Goal: Task Accomplishment & Management: Complete application form

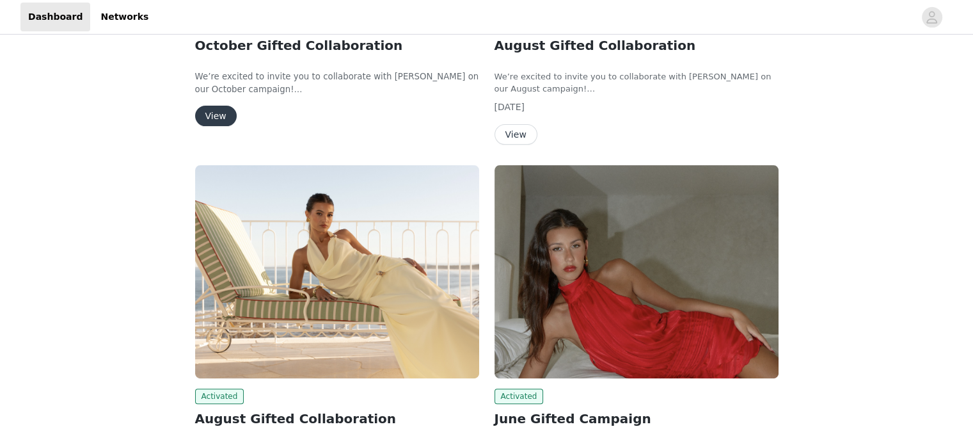
scroll to position [276, 0]
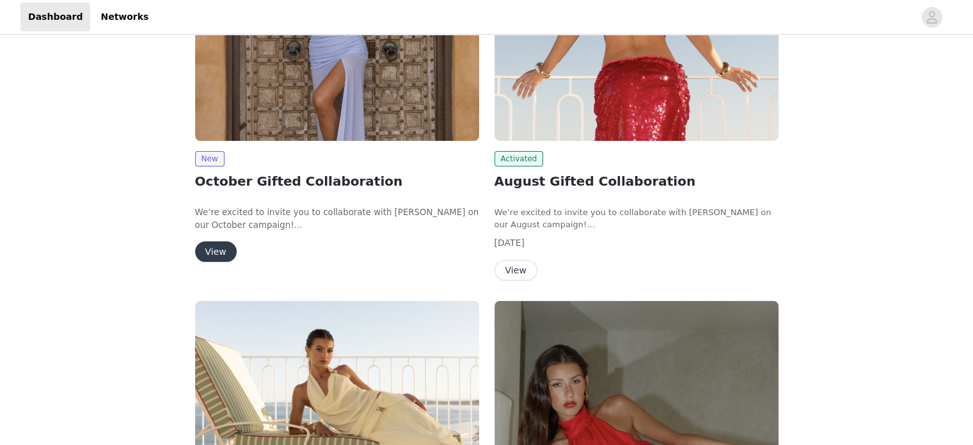
click at [207, 246] on button "View" at bounding box center [216, 251] width 42 height 20
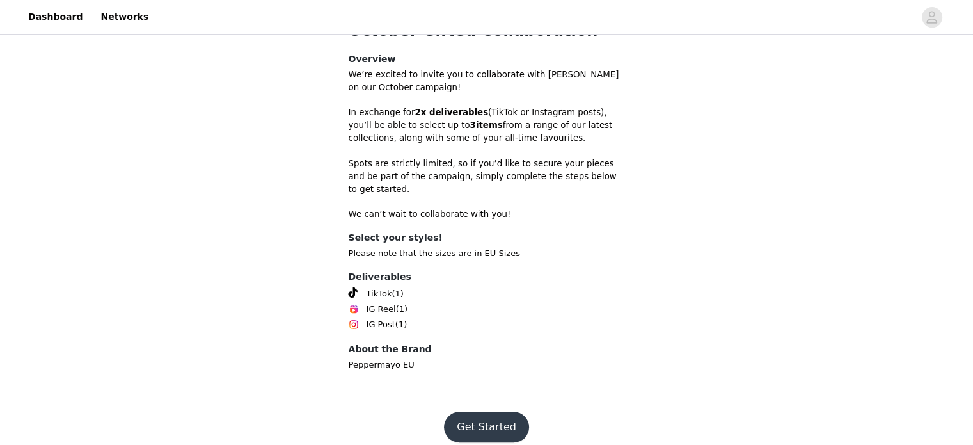
scroll to position [373, 0]
click at [489, 412] on button "Get Started" at bounding box center [486, 427] width 85 height 31
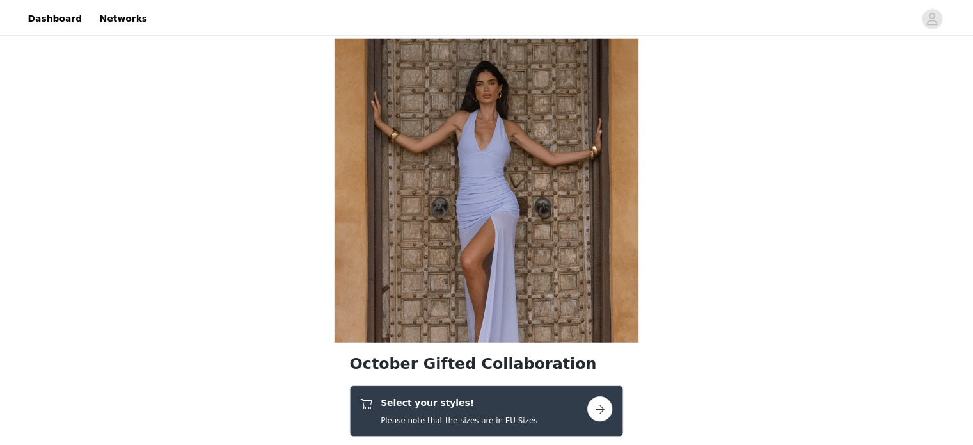
scroll to position [226, 0]
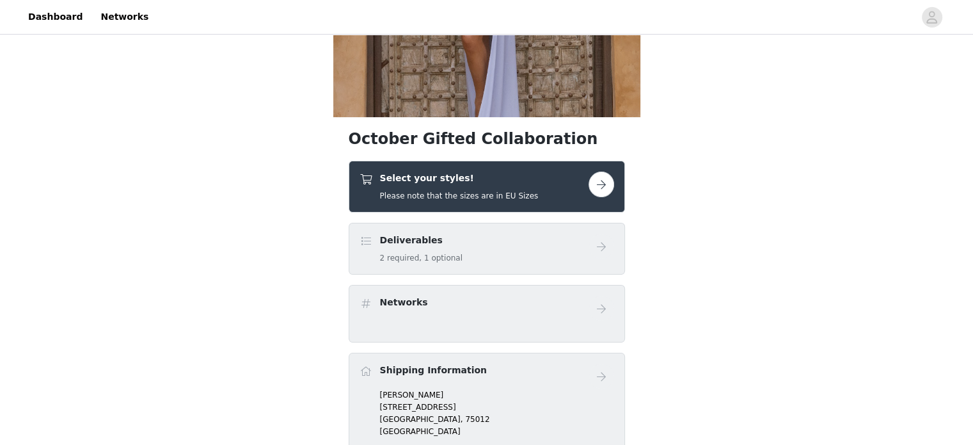
click at [457, 196] on h5 "Please note that the sizes are in EU Sizes" at bounding box center [459, 196] width 159 height 12
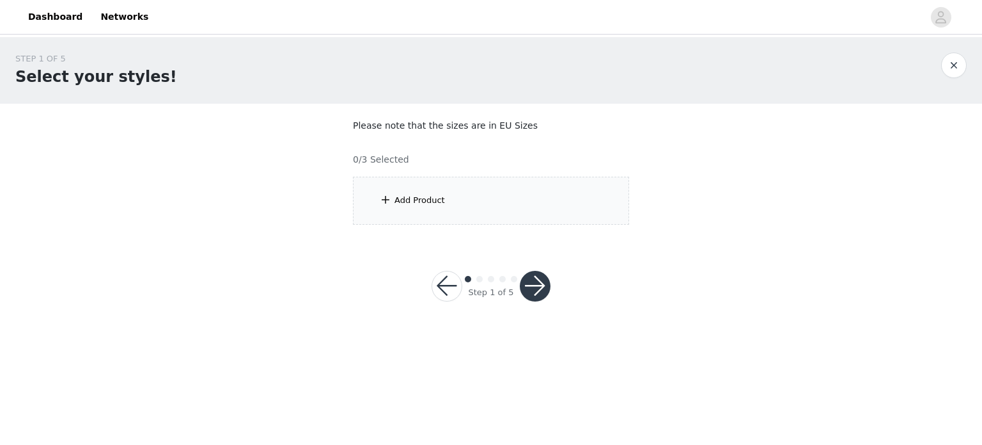
click at [444, 195] on div "Add Product" at bounding box center [491, 201] width 276 height 48
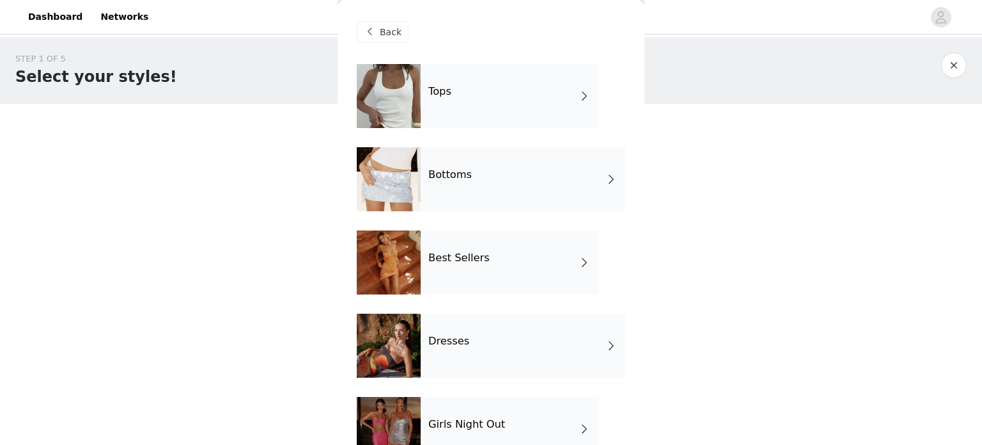
click at [469, 176] on div "Bottoms" at bounding box center [523, 179] width 205 height 64
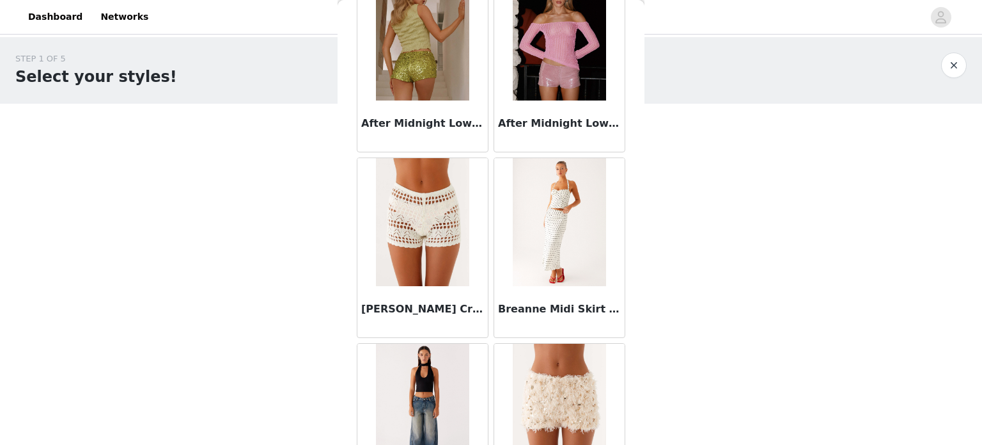
scroll to position [157, 0]
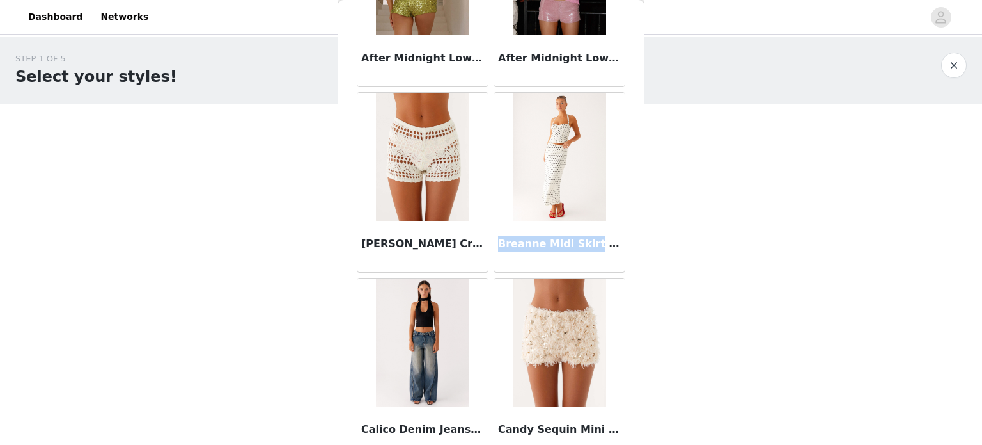
drag, startPoint x: 580, startPoint y: 242, endPoint x: 491, endPoint y: 242, distance: 88.9
click at [494, 242] on div "Breanne Midi Skirt - White Polka Dot" at bounding box center [559, 246] width 130 height 51
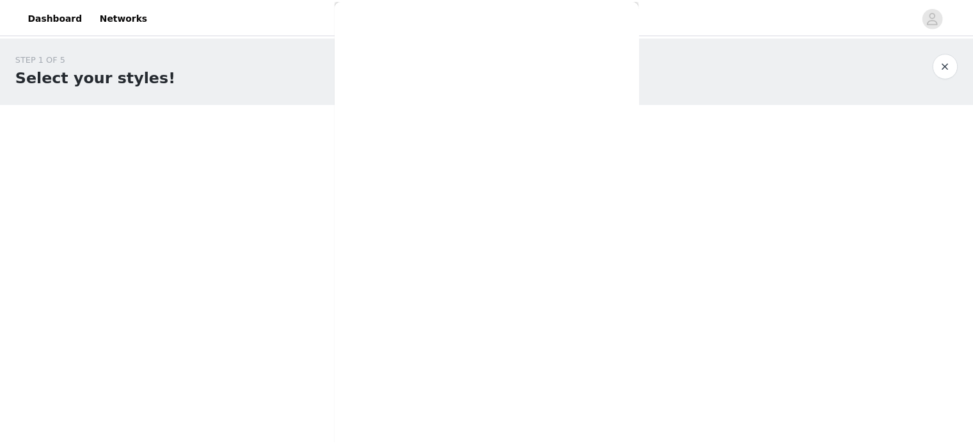
scroll to position [0, 0]
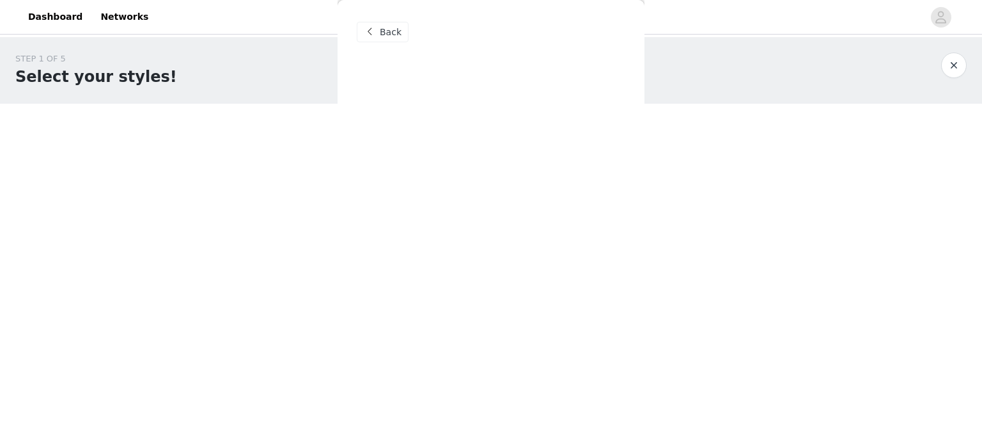
copy h3 "Breanne Midi Skirt"
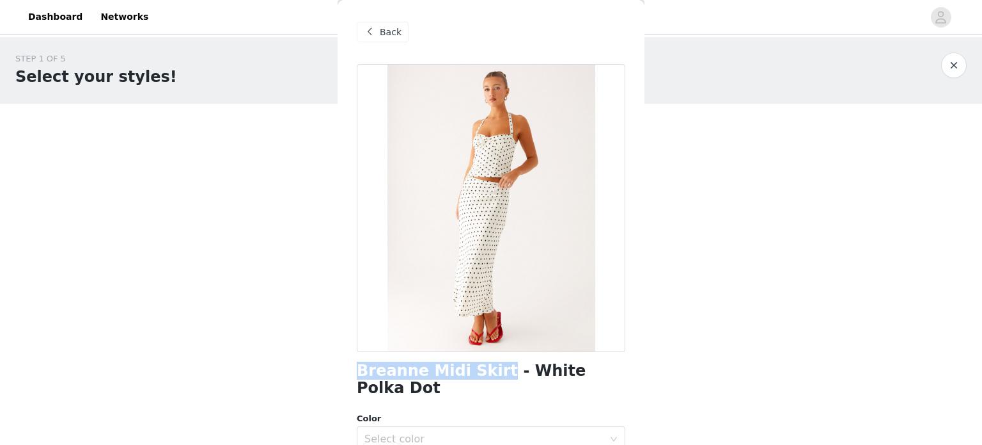
drag, startPoint x: 485, startPoint y: 373, endPoint x: 360, endPoint y: 363, distance: 125.1
click at [360, 363] on h1 "Breanne Midi Skirt - White Polka Dot" at bounding box center [491, 379] width 269 height 35
copy h1 "Breanne Midi Skirt"
click at [379, 432] on div "Select color" at bounding box center [484, 438] width 239 height 13
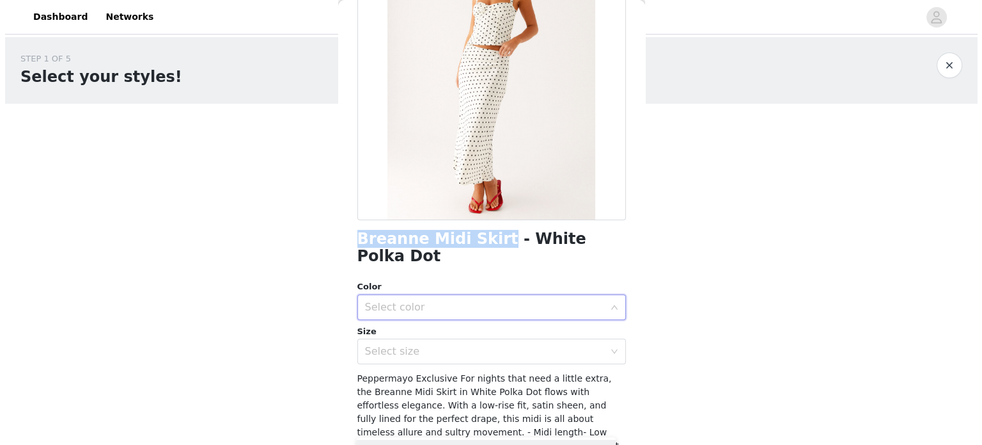
scroll to position [130, 0]
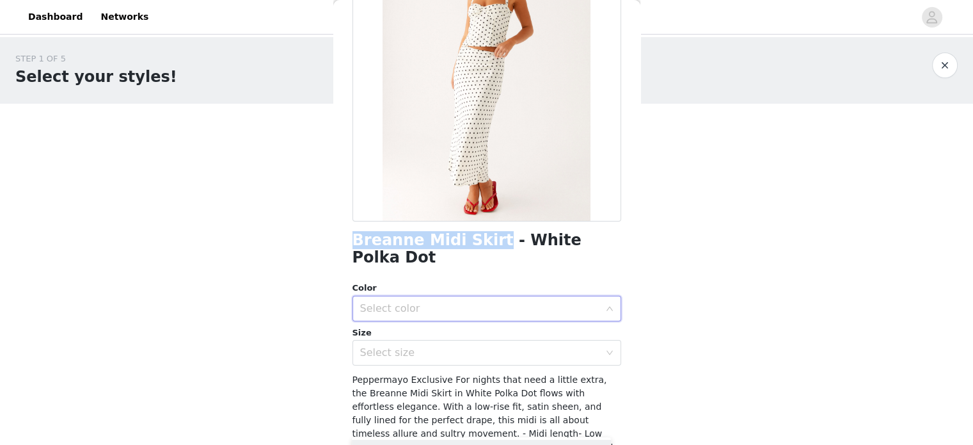
click at [466, 302] on div "Select color" at bounding box center [479, 308] width 239 height 13
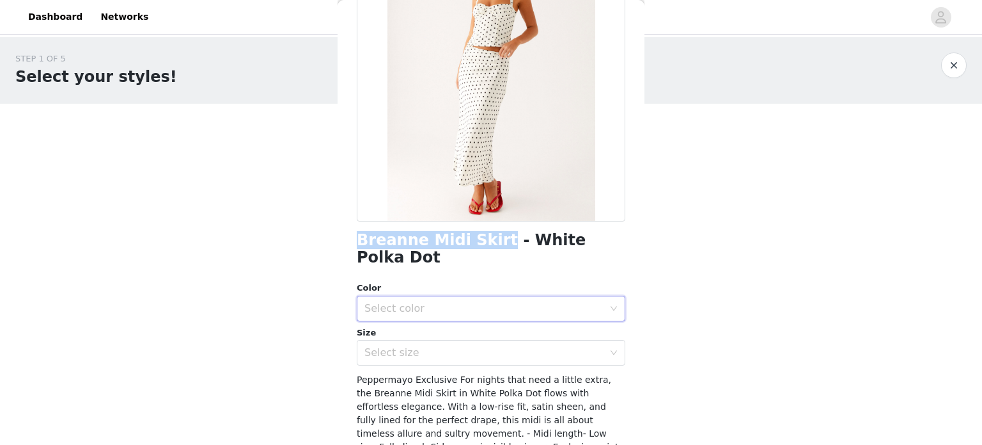
click at [609, 296] on div "Select color" at bounding box center [491, 309] width 269 height 26
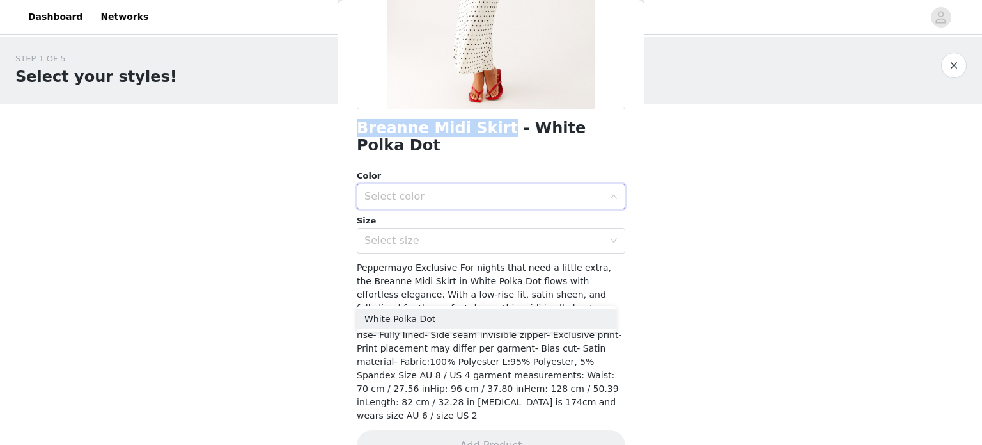
scroll to position [242, 0]
click at [527, 317] on li "White Polka Dot" at bounding box center [486, 318] width 259 height 20
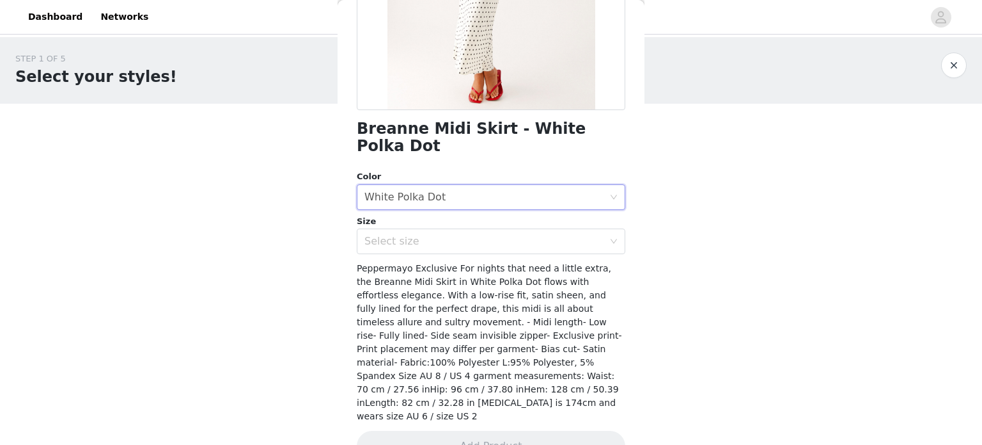
click at [427, 238] on div "Breanne Midi Skirt - White Polka Dot Color Select color White Polka Dot Size Se…" at bounding box center [491, 149] width 269 height 654
click at [414, 235] on div "Select size" at bounding box center [484, 241] width 239 height 13
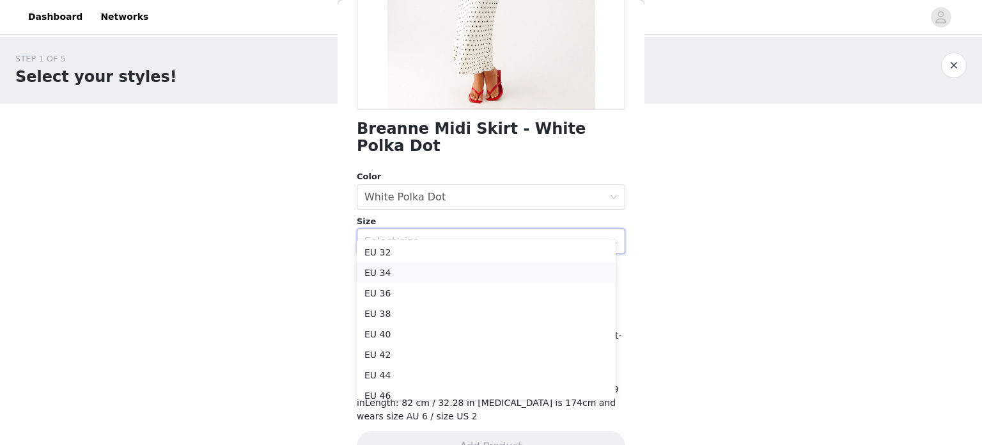
click at [377, 274] on li "EU 34" at bounding box center [486, 272] width 259 height 20
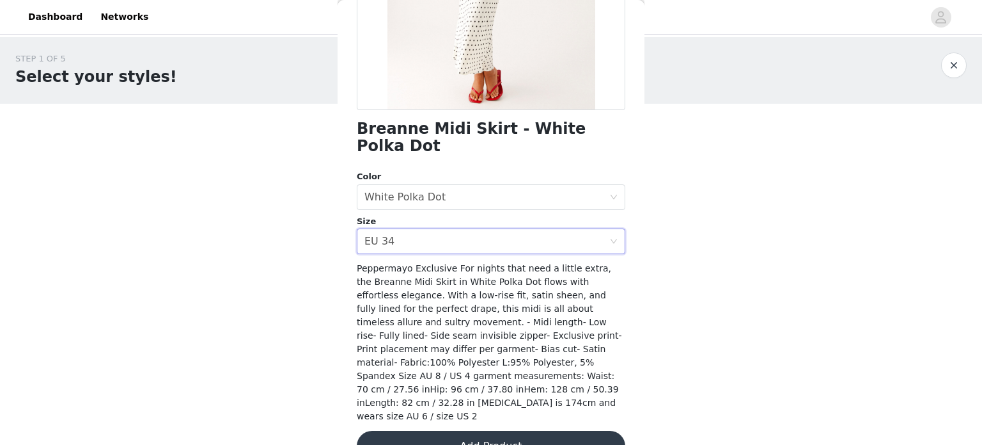
scroll to position [243, 0]
click at [504, 228] on div "Select size EU 34" at bounding box center [487, 240] width 245 height 24
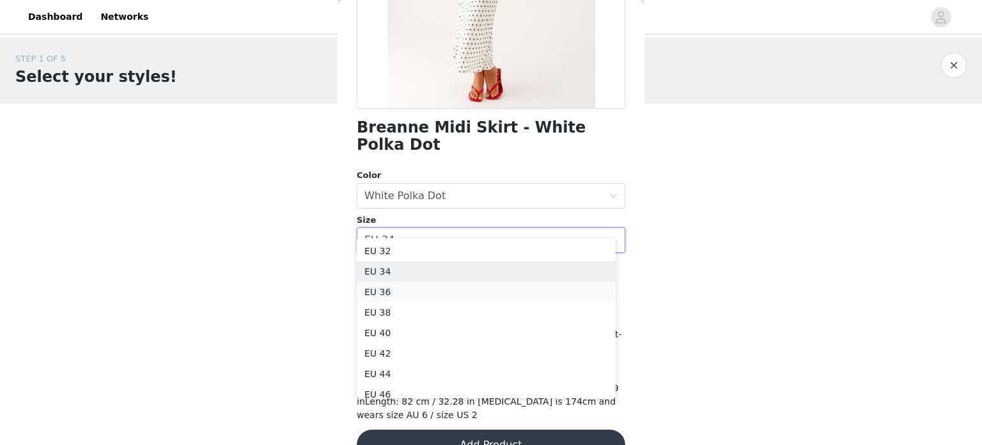
click at [401, 292] on li "EU 36" at bounding box center [486, 291] width 259 height 20
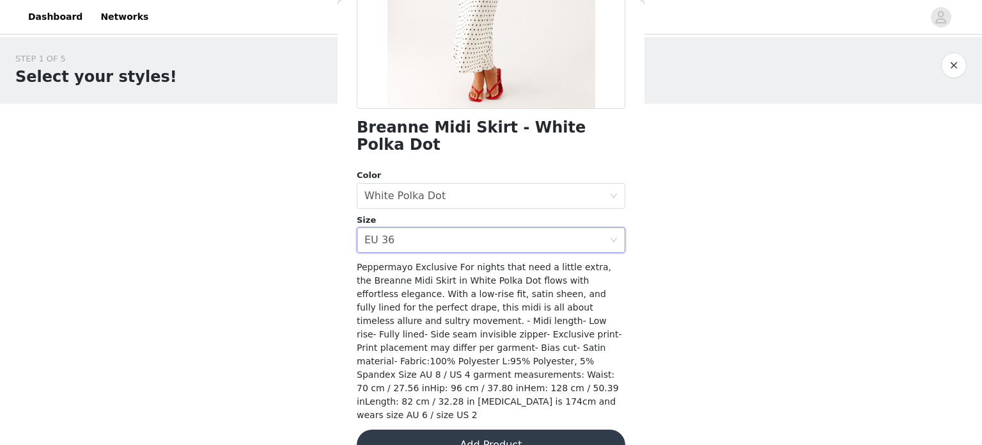
click at [449, 429] on button "Add Product" at bounding box center [491, 444] width 269 height 31
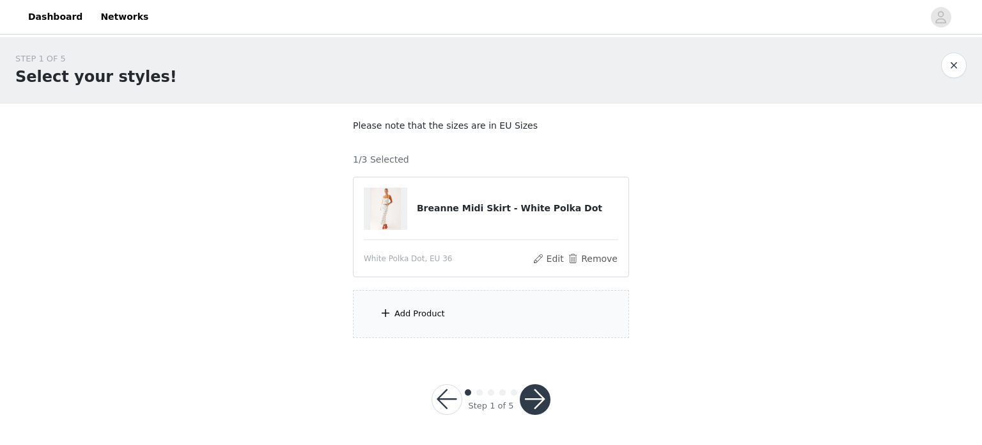
click at [438, 307] on div "Add Product" at bounding box center [420, 313] width 51 height 13
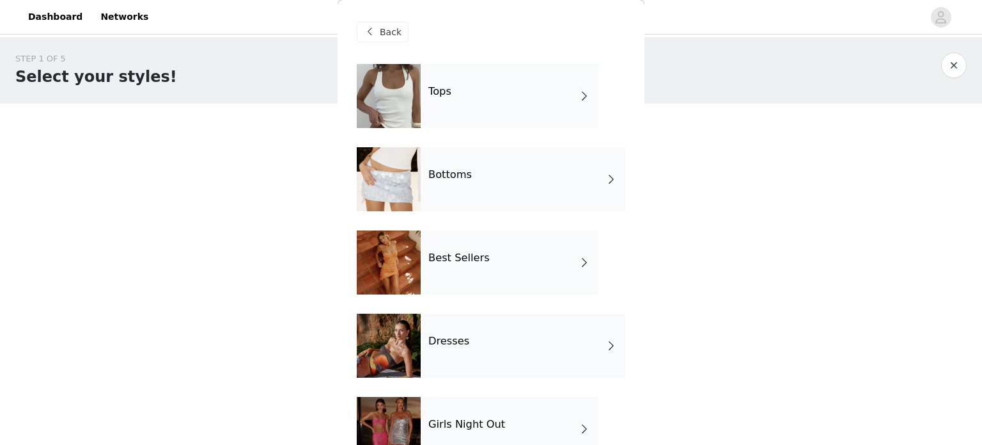
click at [477, 168] on div "Bottoms" at bounding box center [523, 179] width 205 height 64
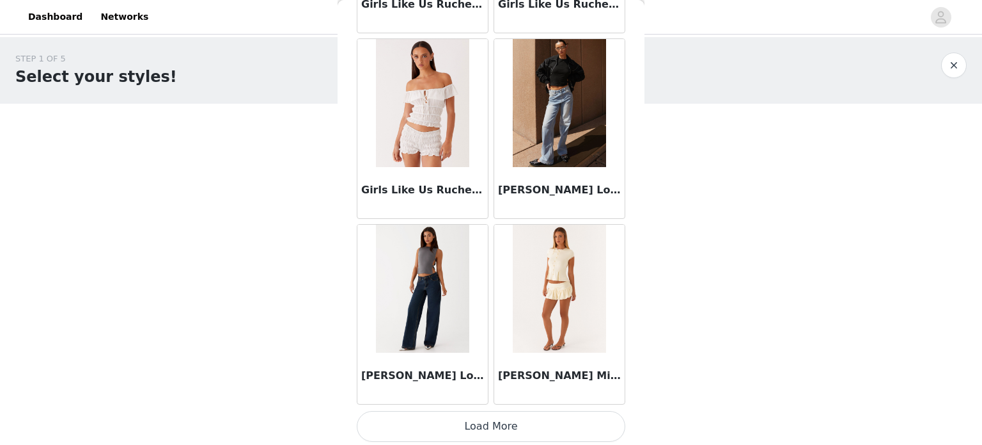
scroll to position [1510, 0]
click at [490, 427] on button "Load More" at bounding box center [491, 426] width 269 height 31
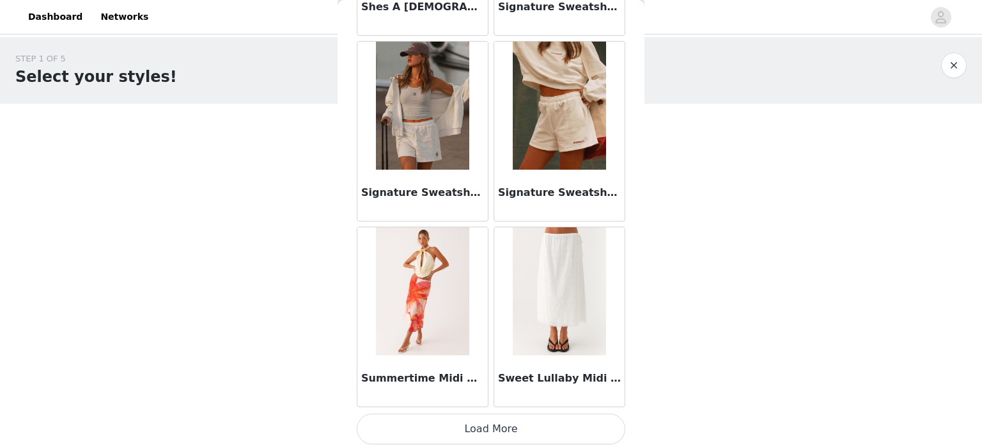
scroll to position [3362, 0]
click at [468, 424] on button "Load More" at bounding box center [491, 428] width 269 height 31
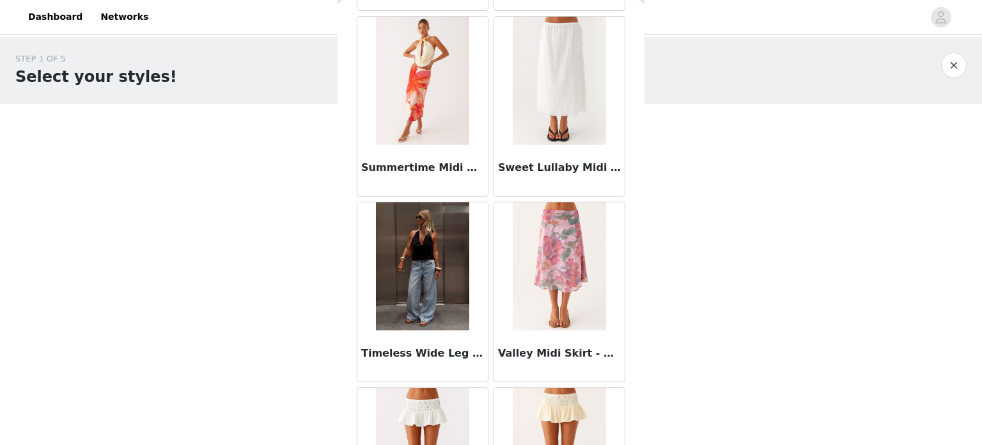
scroll to position [3633, 0]
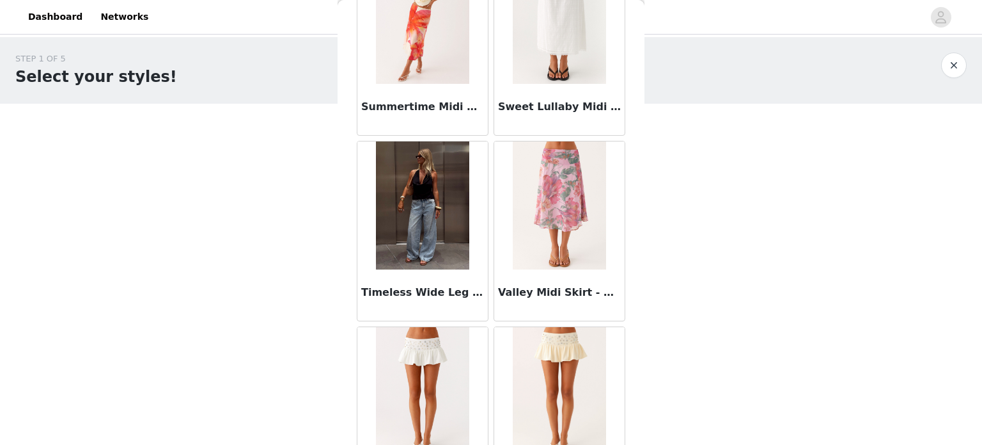
click at [376, 288] on h3 "Timeless Wide Leg Jeans - Bleached Blue" at bounding box center [422, 292] width 123 height 15
click at [376, 288] on div "Back After Midnight Low Rise Sequin Mini Shorts - Olive After Midnight Low Rise…" at bounding box center [491, 222] width 307 height 445
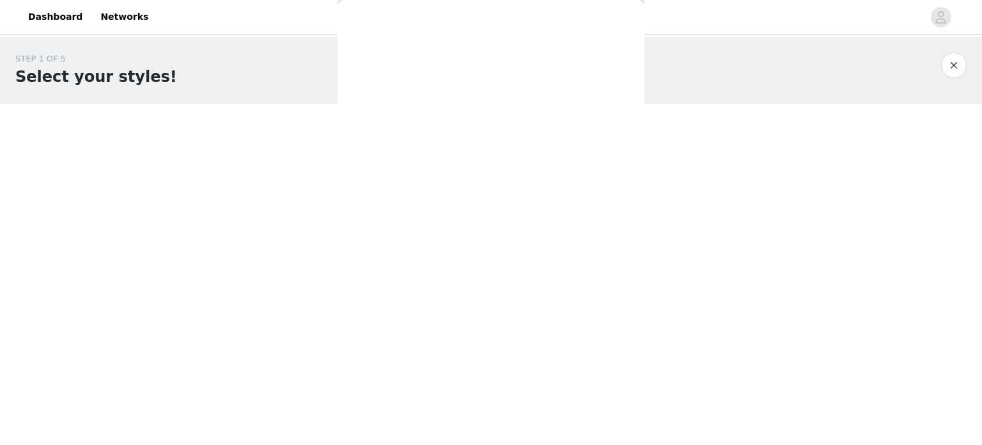
scroll to position [0, 0]
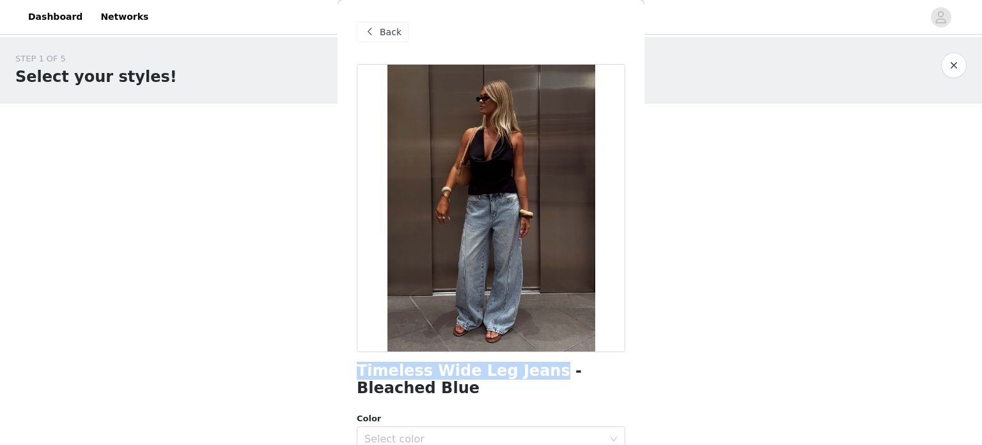
drag, startPoint x: 525, startPoint y: 376, endPoint x: 349, endPoint y: 370, distance: 176.0
click at [349, 370] on div "Back Timeless Wide Leg Jeans - Bleached Blue Color Select color Size Select siz…" at bounding box center [491, 222] width 307 height 445
copy h1 "Timeless Wide Leg Jeans"
click at [695, 182] on div "STEP 1 OF 5 Select your styles! Please note that the sizes are in EU Sizes 1/3 …" at bounding box center [491, 195] width 982 height 316
click at [375, 36] on span at bounding box center [369, 31] width 15 height 15
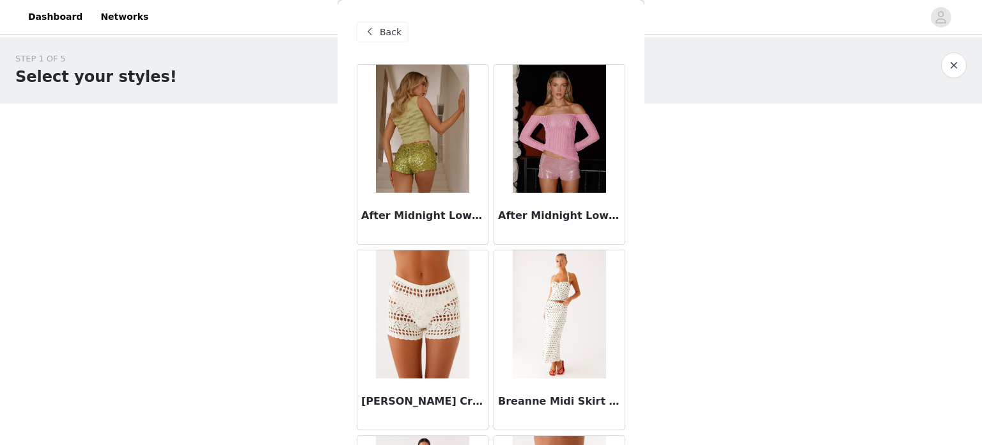
click at [366, 36] on span at bounding box center [369, 31] width 15 height 15
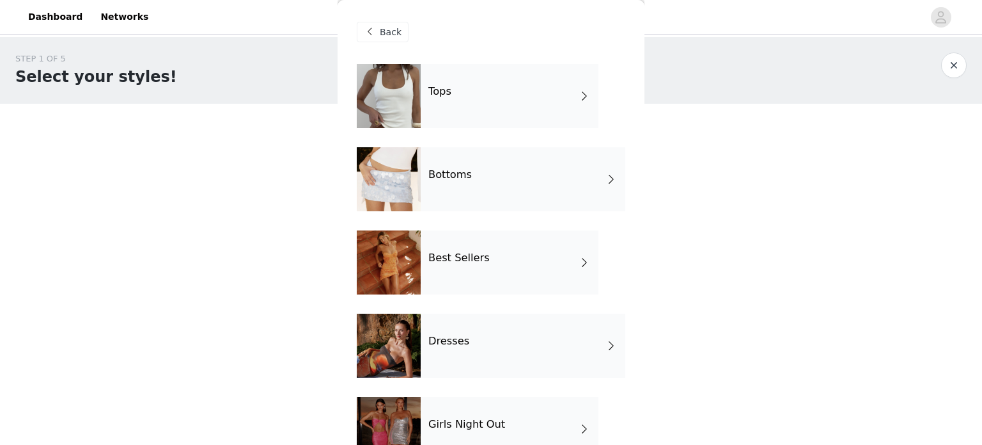
click at [448, 104] on div "Tops" at bounding box center [510, 96] width 178 height 64
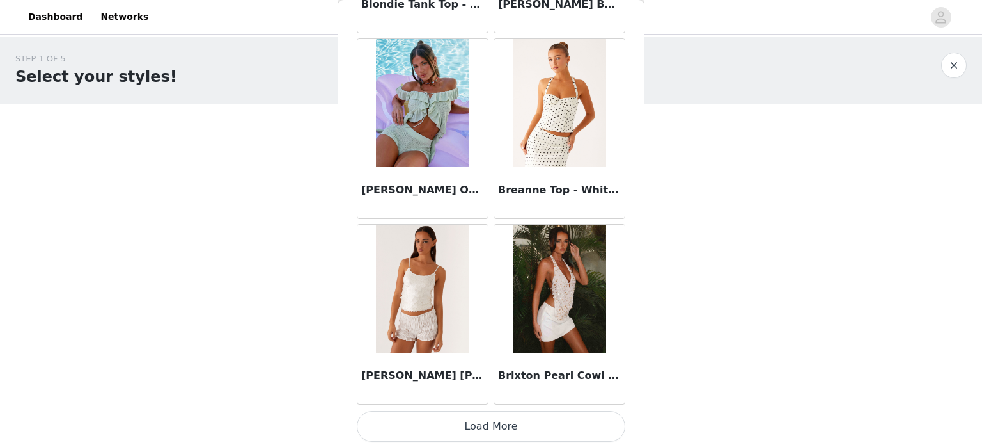
scroll to position [1510, 0]
click at [478, 427] on button "Load More" at bounding box center [491, 426] width 269 height 31
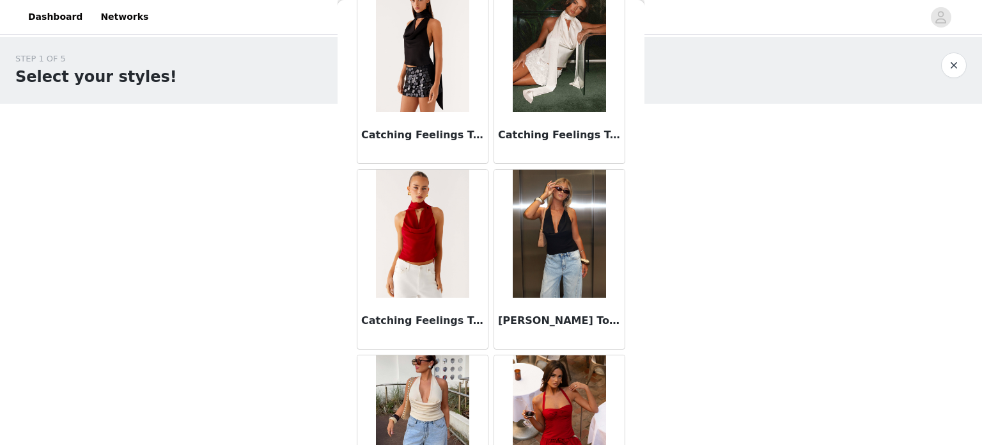
scroll to position [2228, 0]
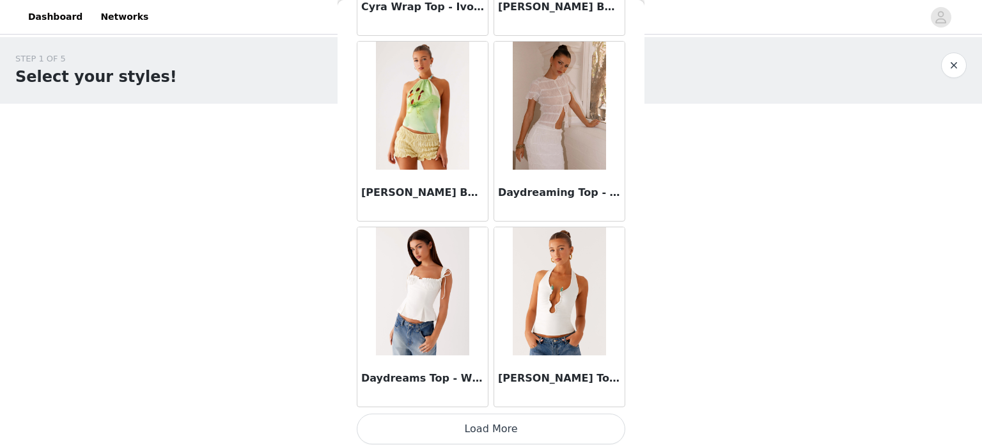
click at [468, 427] on button "Load More" at bounding box center [491, 428] width 269 height 31
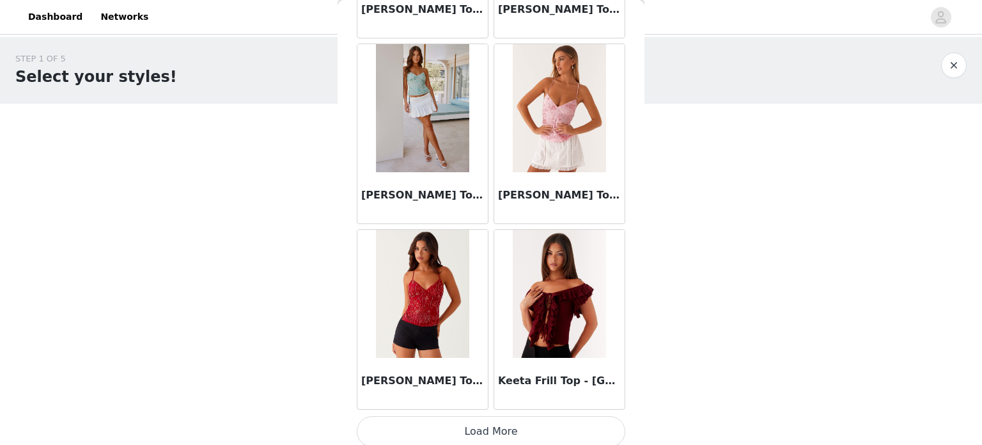
scroll to position [5214, 0]
click at [457, 424] on button "Load More" at bounding box center [491, 431] width 269 height 31
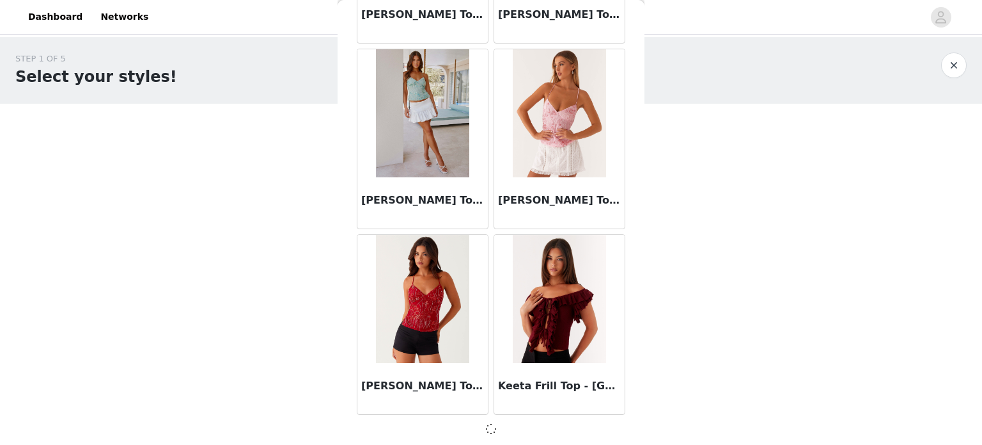
click at [502, 272] on div at bounding box center [559, 299] width 130 height 128
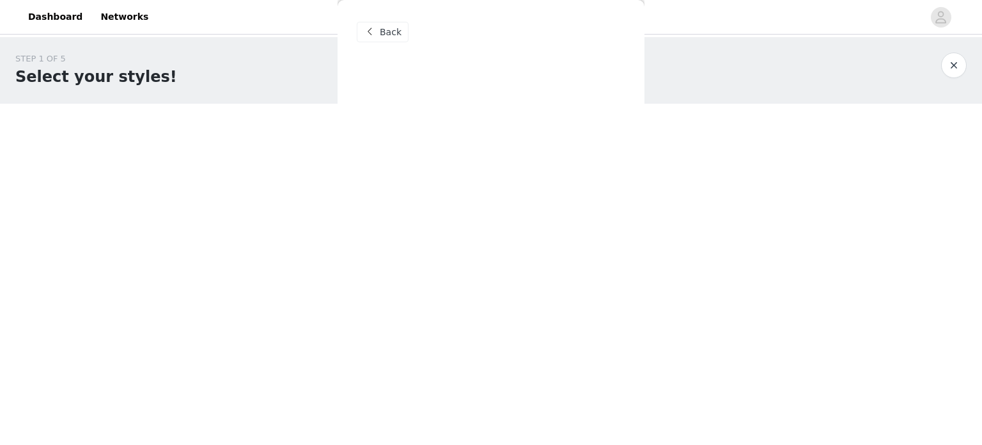
scroll to position [0, 0]
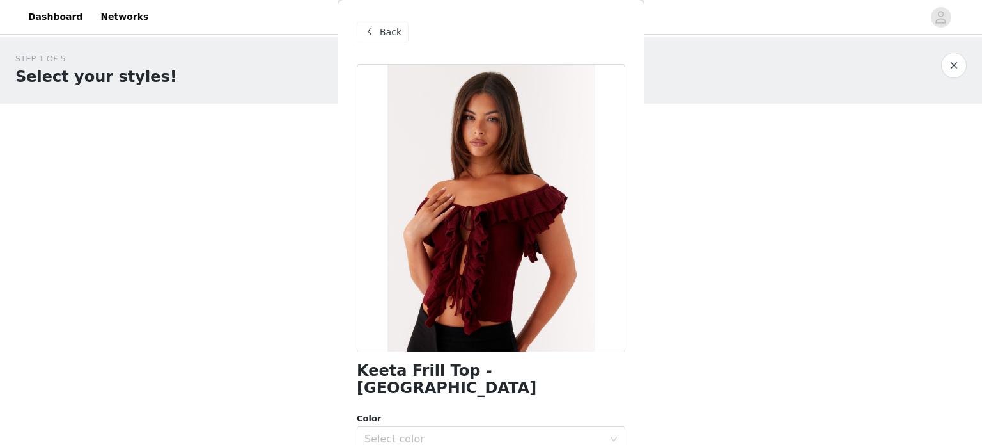
click at [384, 30] on span "Back" at bounding box center [391, 32] width 22 height 13
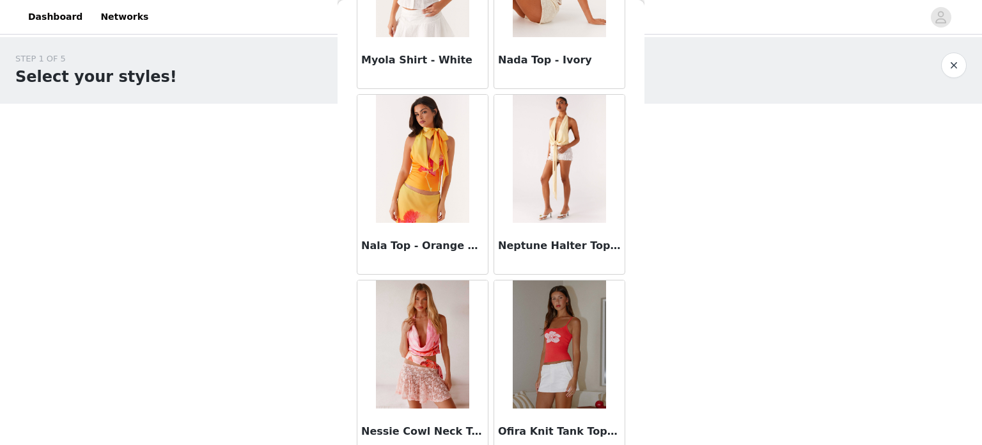
scroll to position [7067, 0]
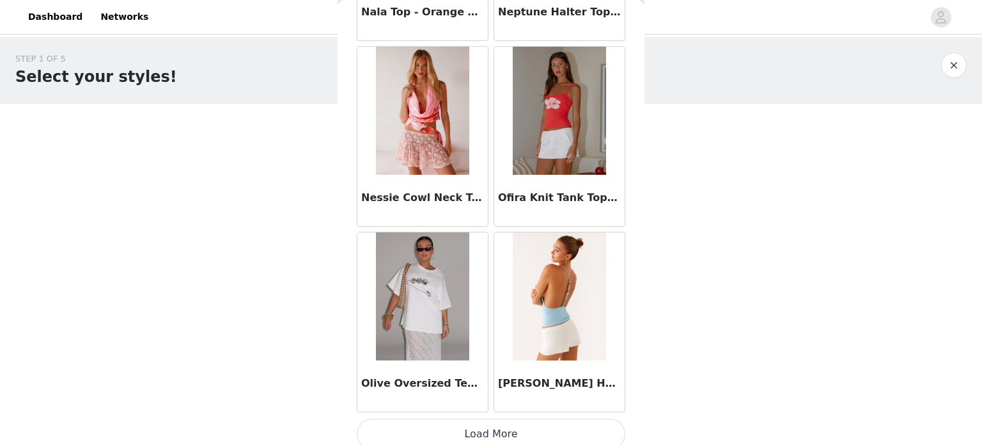
click at [468, 425] on button "Load More" at bounding box center [491, 433] width 269 height 31
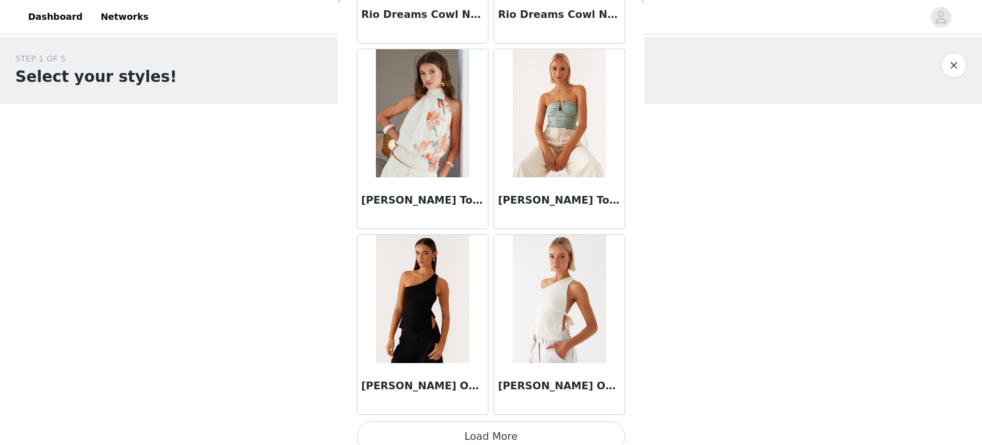
scroll to position [8919, 0]
click at [480, 422] on button "Load More" at bounding box center [491, 436] width 269 height 31
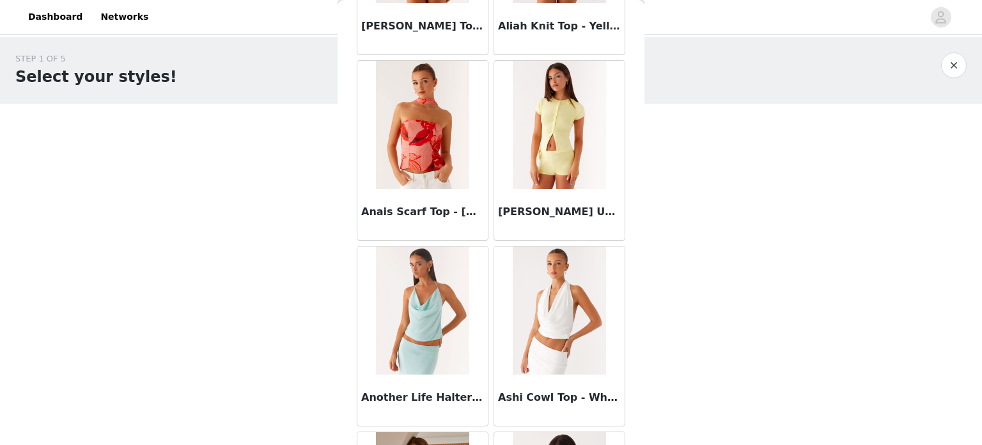
scroll to position [0, 0]
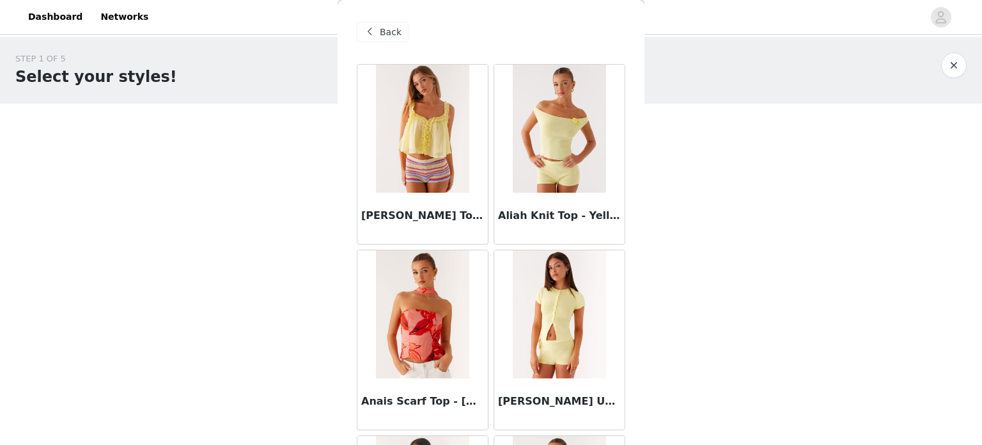
click at [371, 38] on span at bounding box center [369, 31] width 15 height 15
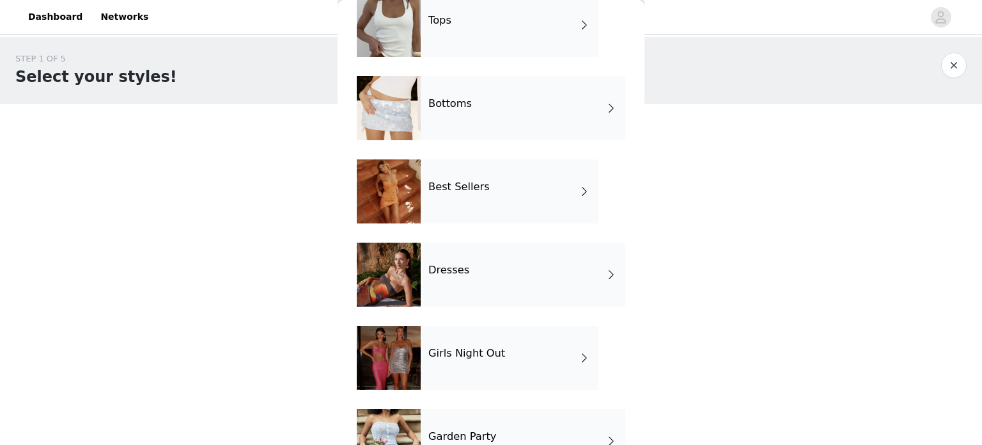
scroll to position [72, 0]
click at [497, 187] on div "Best Sellers" at bounding box center [510, 191] width 178 height 64
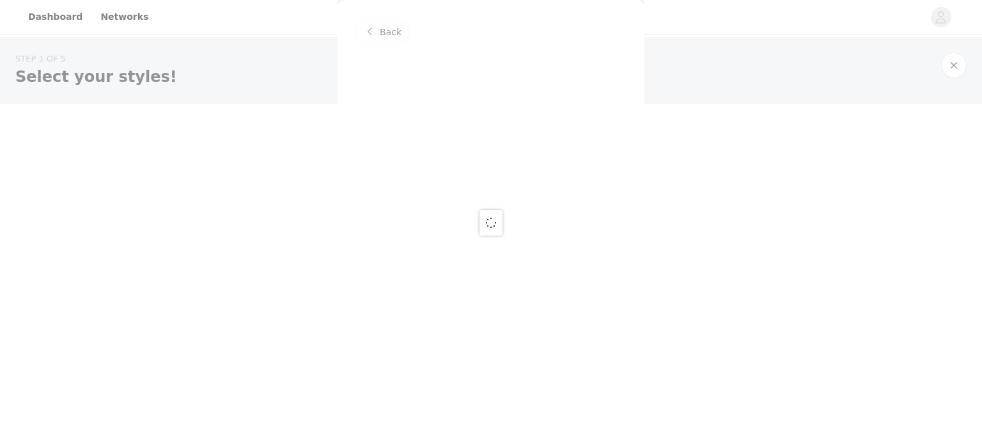
scroll to position [0, 0]
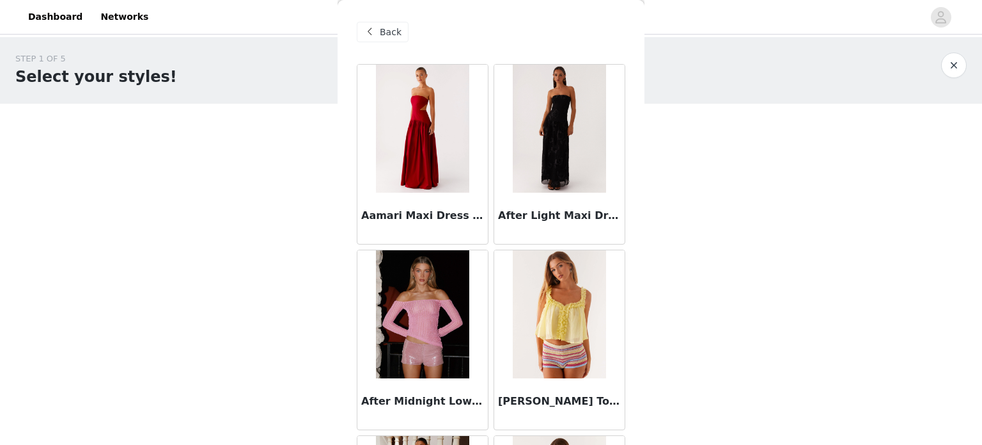
click at [546, 141] on img at bounding box center [559, 129] width 93 height 128
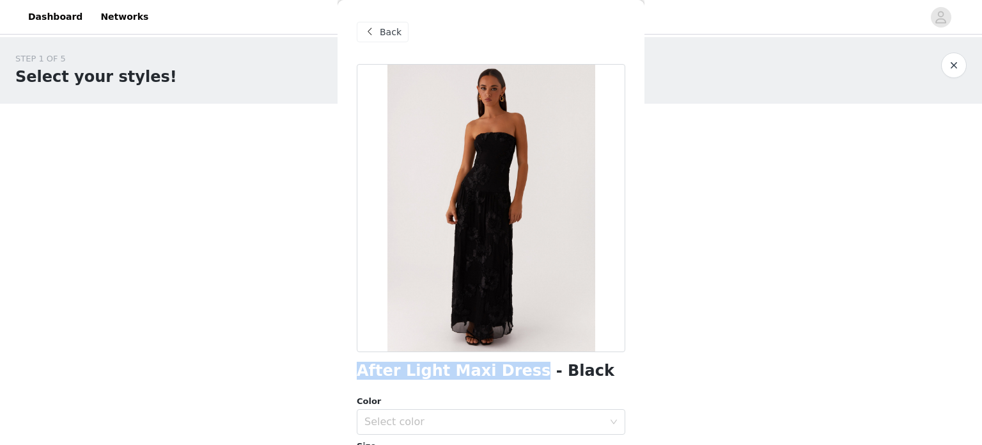
drag, startPoint x: 510, startPoint y: 374, endPoint x: 342, endPoint y: 366, distance: 169.0
click at [342, 366] on div "Back After Light Maxi Dress - Black Color Select color Size Select size Pepperm…" at bounding box center [491, 222] width 307 height 445
copy h1 "After Light Maxi Dress"
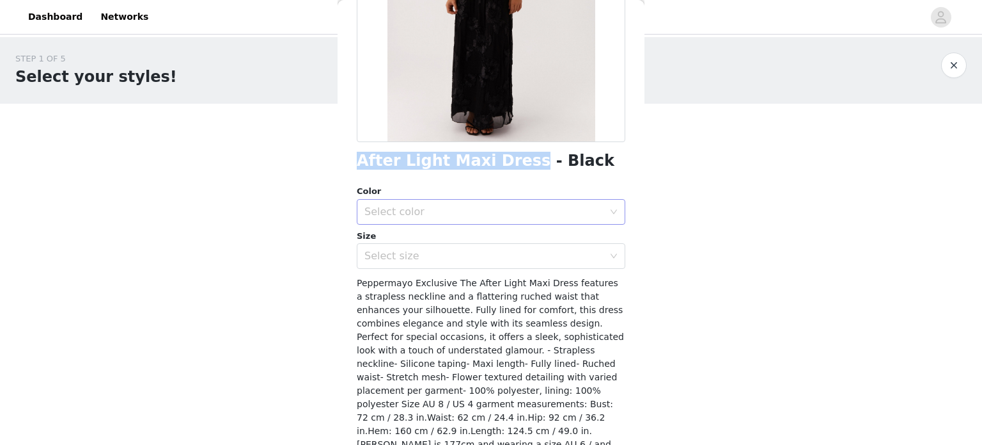
click at [422, 213] on div "Select color" at bounding box center [484, 211] width 239 height 13
click at [420, 230] on li "Black" at bounding box center [486, 239] width 259 height 20
click at [410, 252] on div "Select size" at bounding box center [484, 255] width 239 height 13
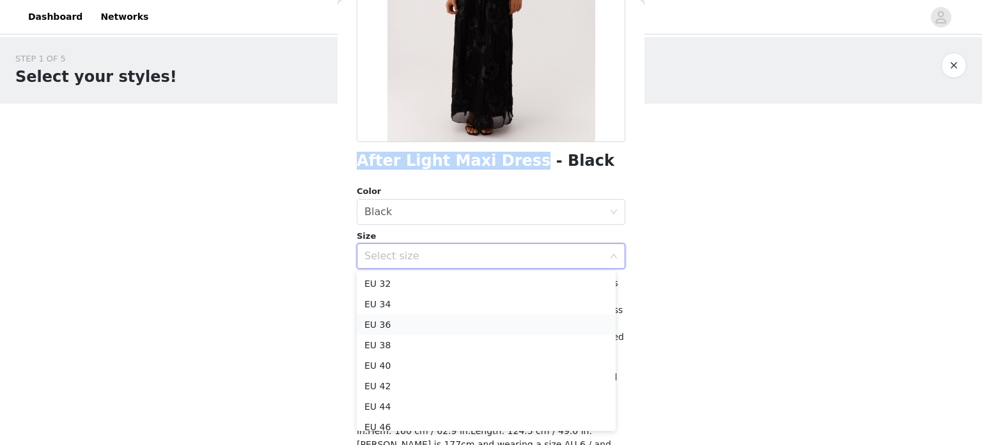
click at [392, 321] on li "EU 36" at bounding box center [486, 324] width 259 height 20
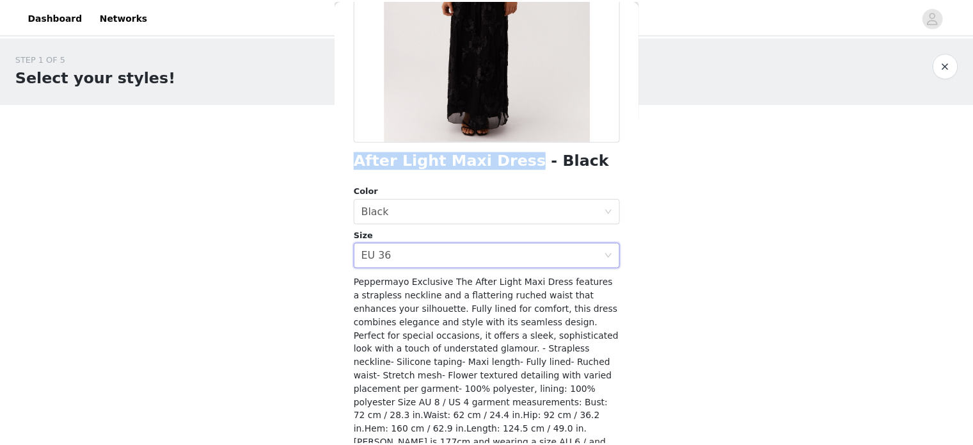
scroll to position [256, 0]
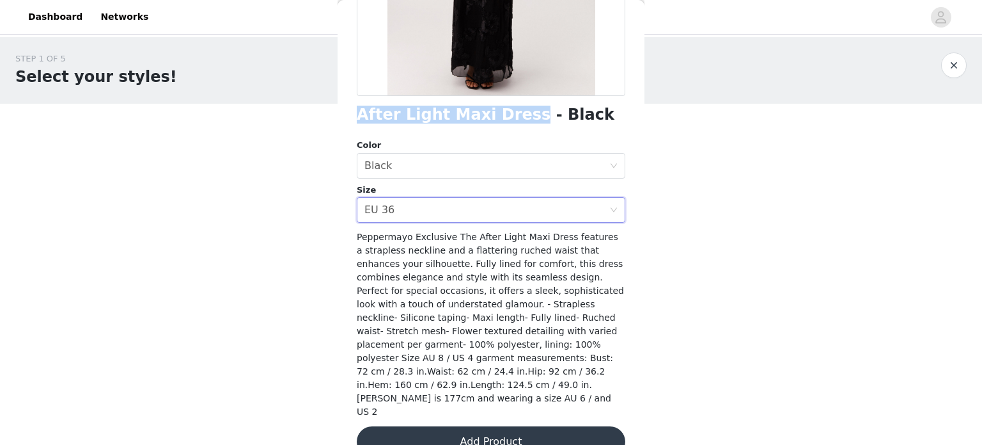
click at [502, 426] on button "Add Product" at bounding box center [491, 441] width 269 height 31
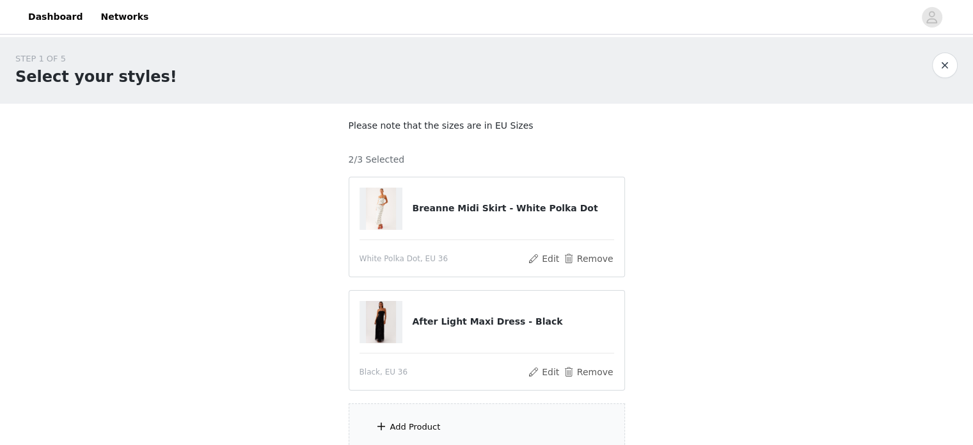
scroll to position [113, 0]
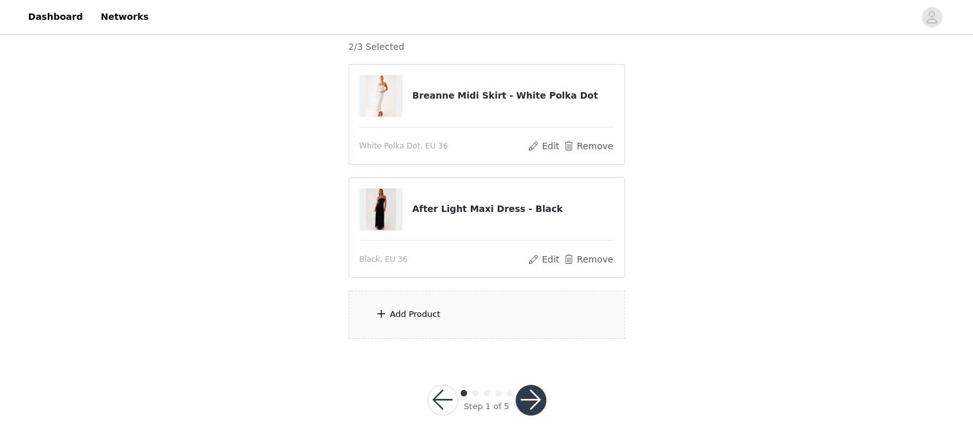
click at [494, 315] on div "Add Product" at bounding box center [487, 314] width 276 height 48
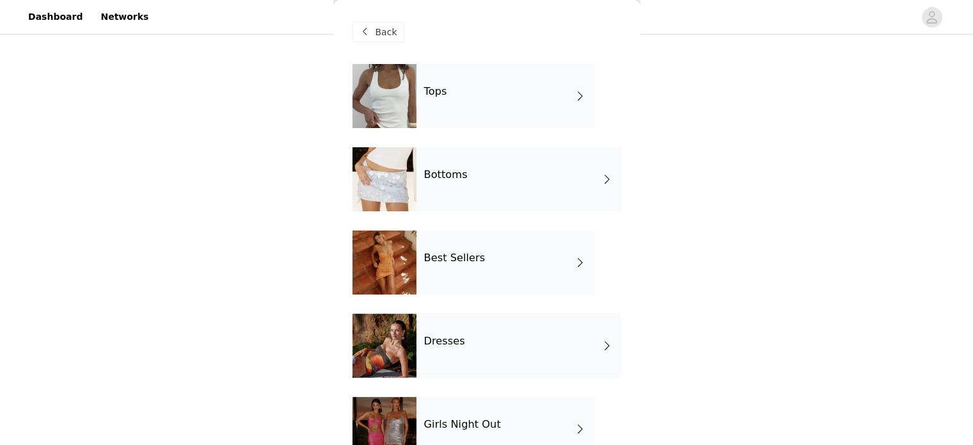
click at [495, 256] on div "Best Sellers" at bounding box center [505, 262] width 178 height 64
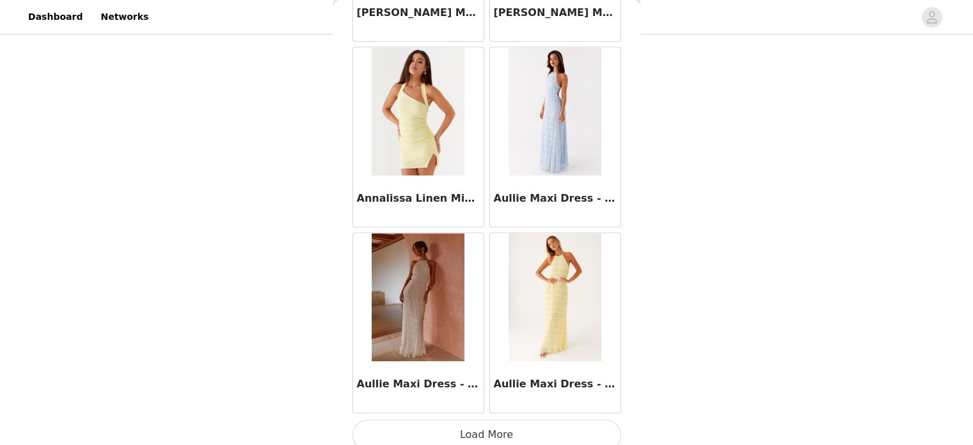
scroll to position [1510, 0]
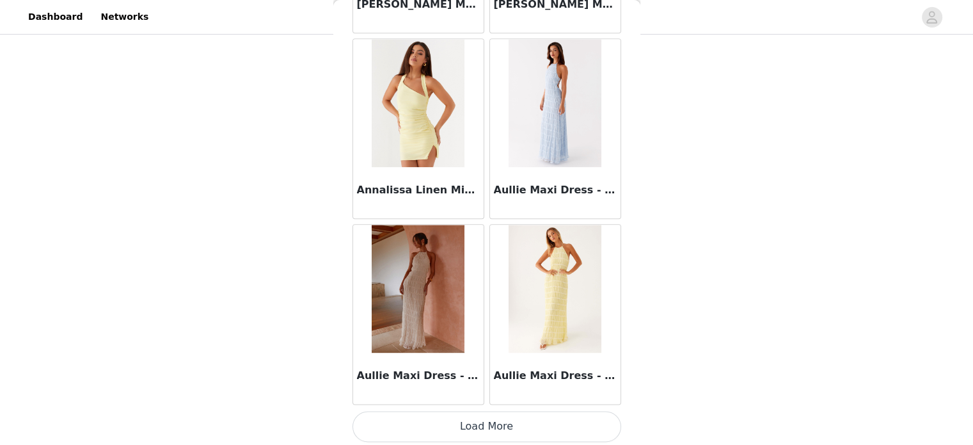
click at [450, 426] on button "Load More" at bounding box center [486, 426] width 269 height 31
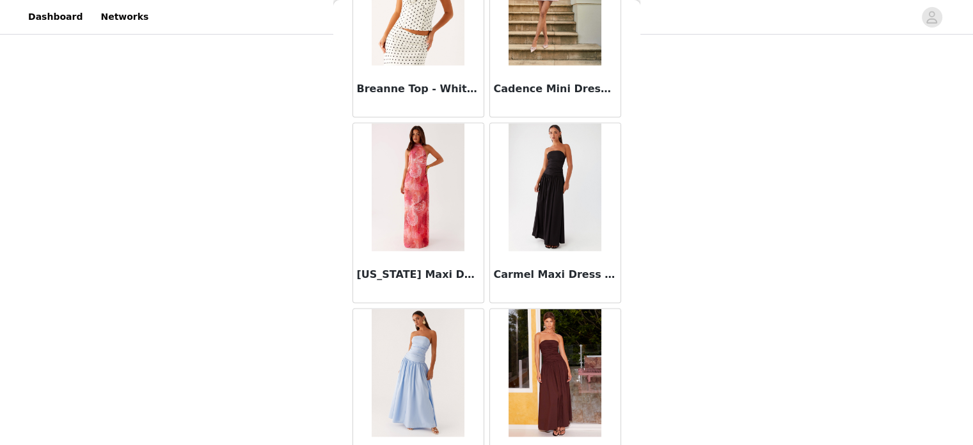
scroll to position [2834, 0]
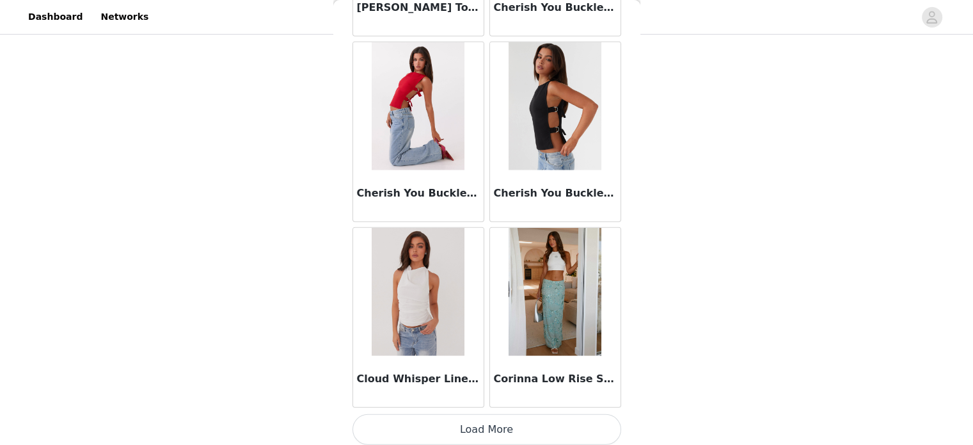
click at [498, 420] on button "Load More" at bounding box center [486, 429] width 269 height 31
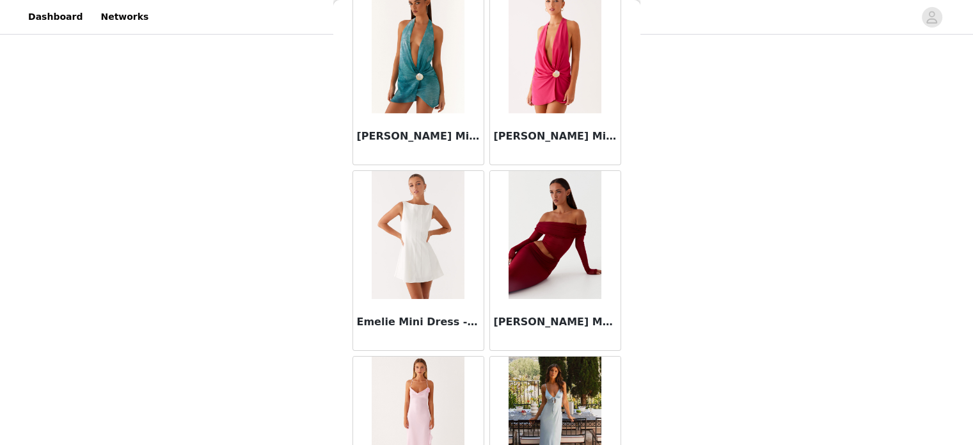
scroll to position [4346, 0]
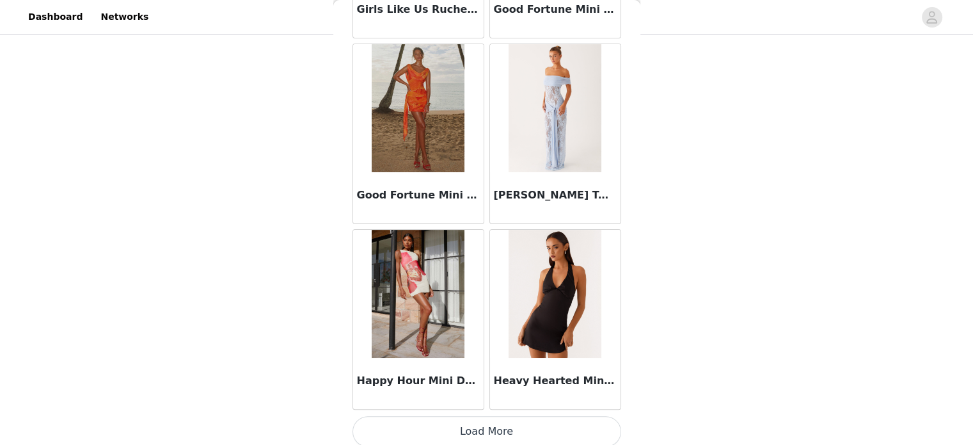
click at [503, 419] on button "Load More" at bounding box center [486, 431] width 269 height 31
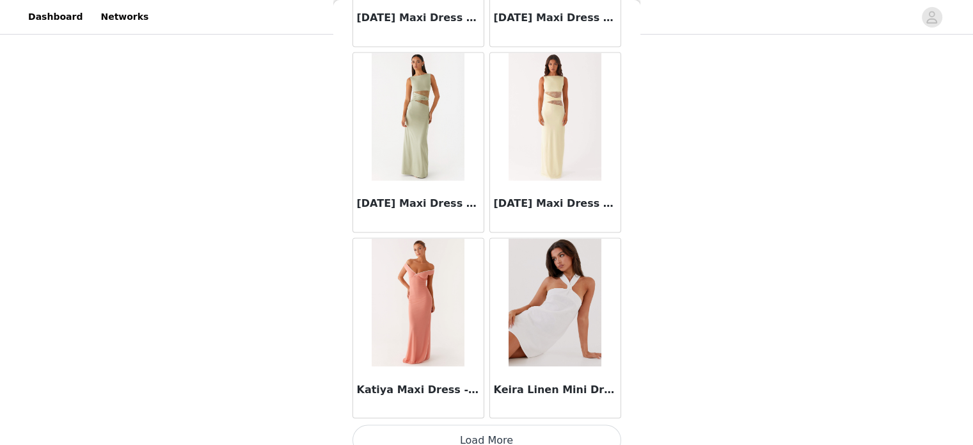
scroll to position [7067, 0]
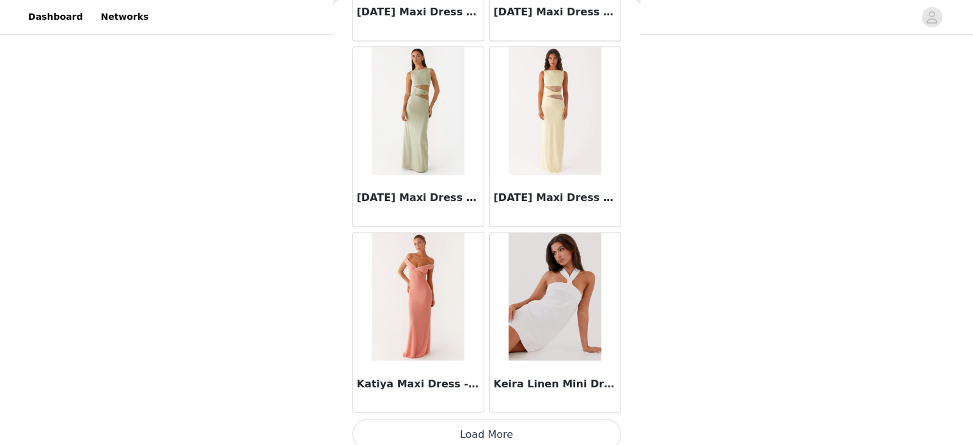
click at [464, 419] on button "Load More" at bounding box center [486, 433] width 269 height 31
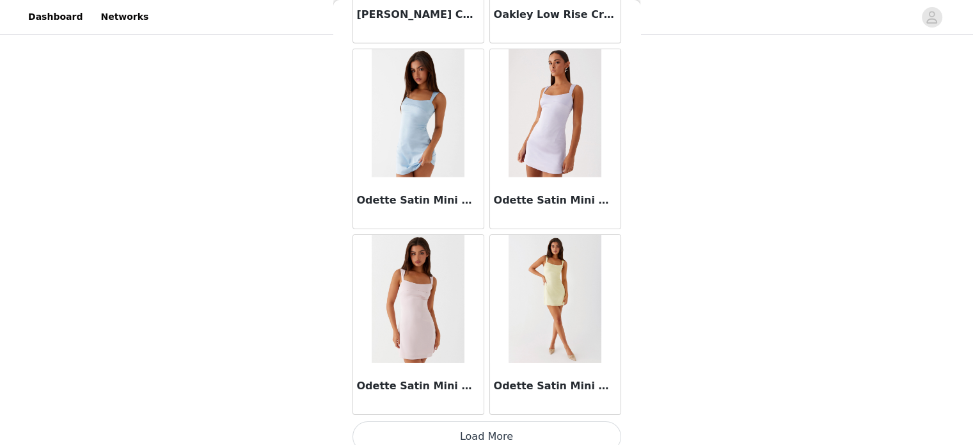
scroll to position [8919, 0]
click at [492, 432] on button "Load More" at bounding box center [486, 436] width 269 height 31
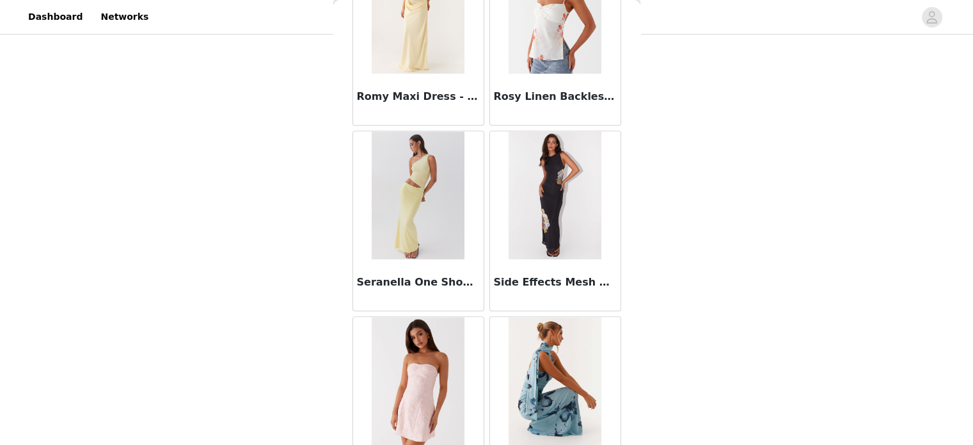
scroll to position [10772, 0]
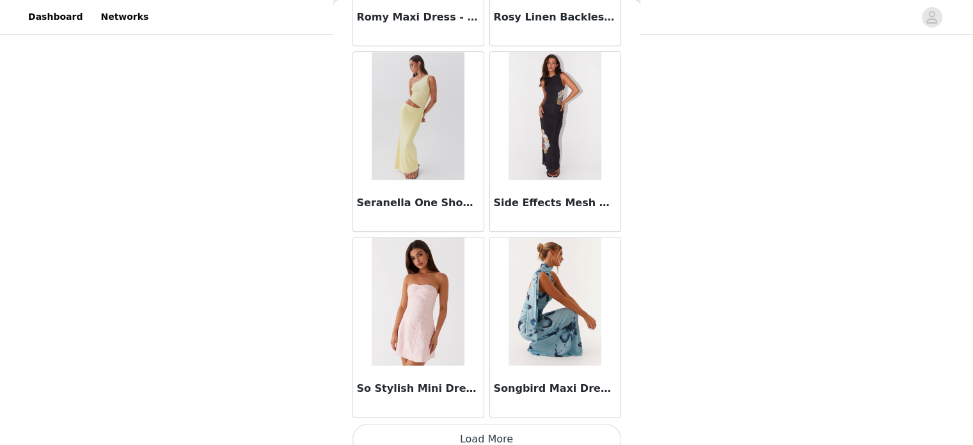
click at [507, 427] on button "Load More" at bounding box center [486, 438] width 269 height 31
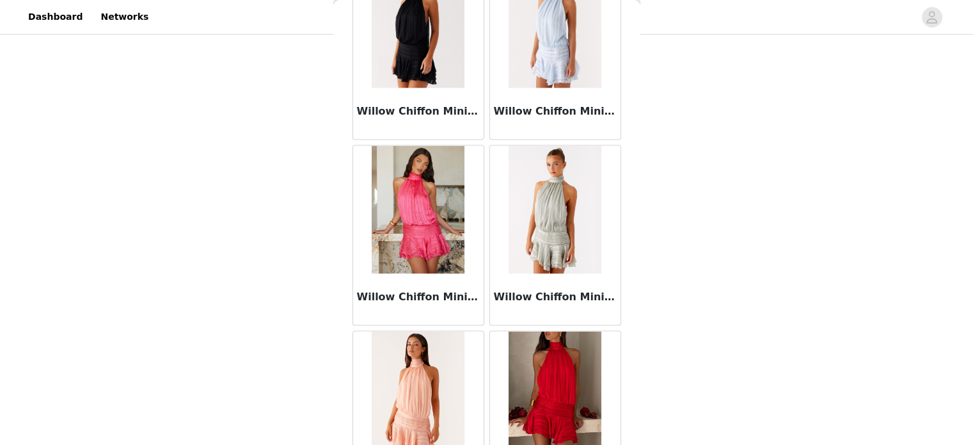
scroll to position [12154, 0]
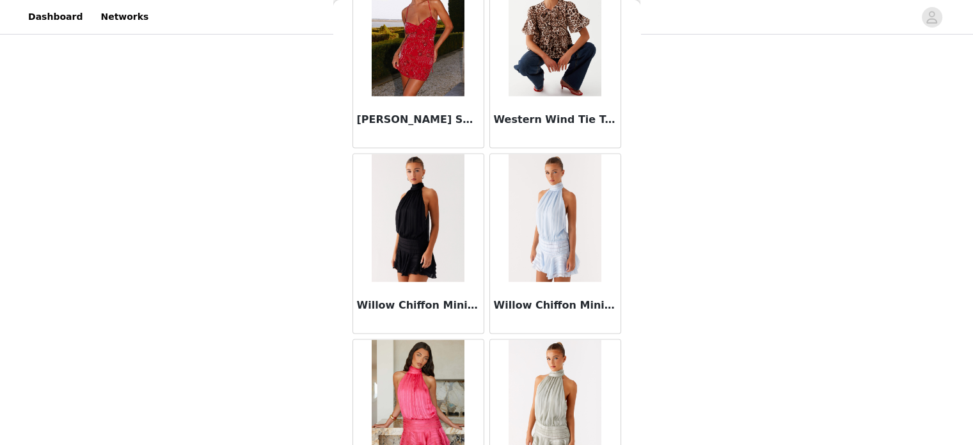
click at [409, 230] on img at bounding box center [418, 218] width 93 height 128
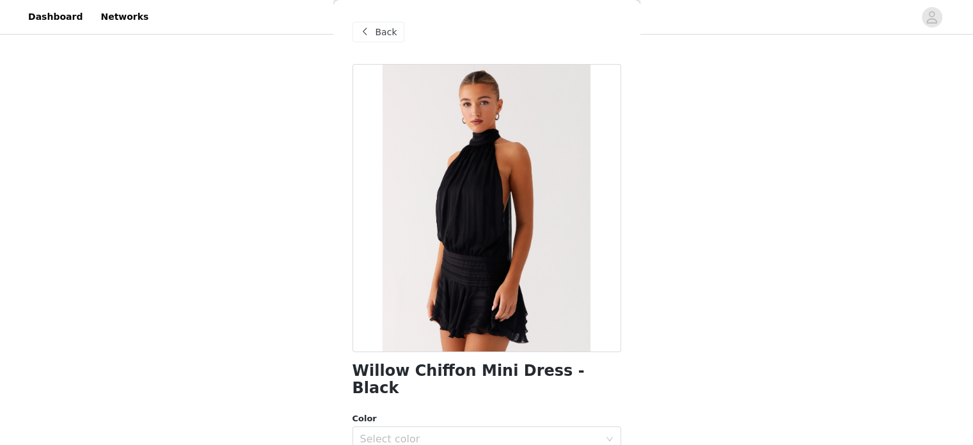
scroll to position [243, 0]
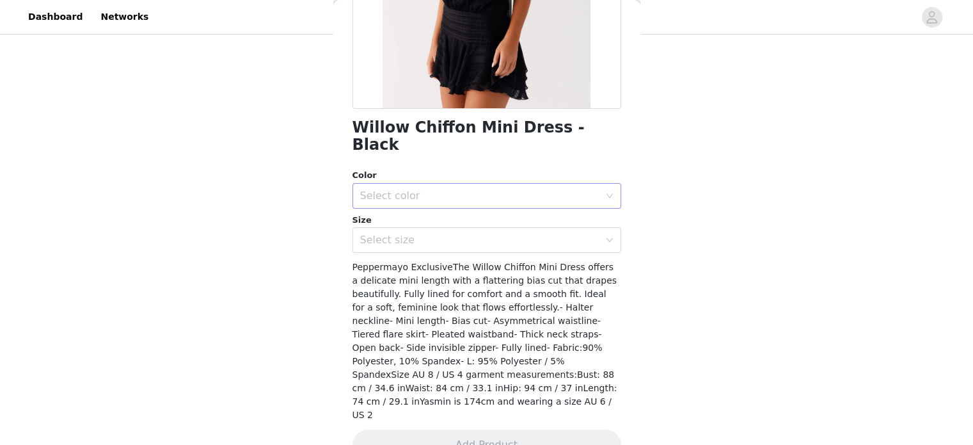
click at [461, 189] on div "Select color" at bounding box center [479, 195] width 239 height 13
click at [420, 209] on li "Black" at bounding box center [481, 206] width 259 height 20
click at [425, 233] on div "Select size" at bounding box center [479, 239] width 239 height 13
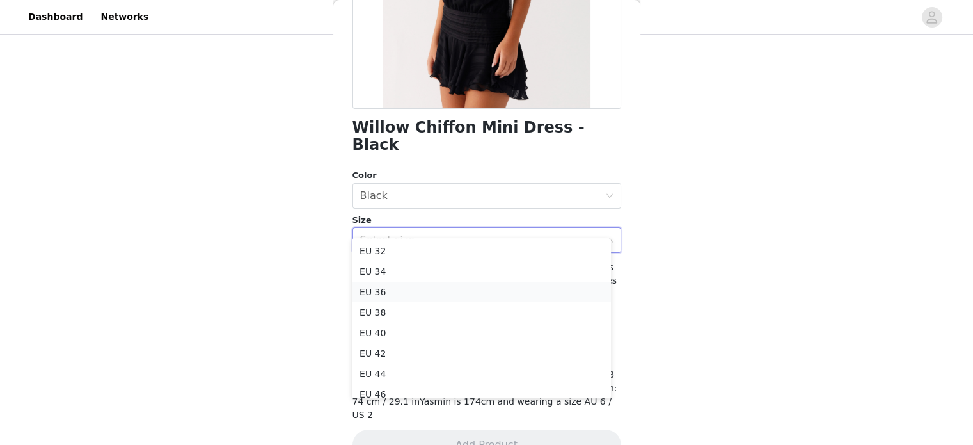
click at [416, 290] on li "EU 36" at bounding box center [481, 291] width 259 height 20
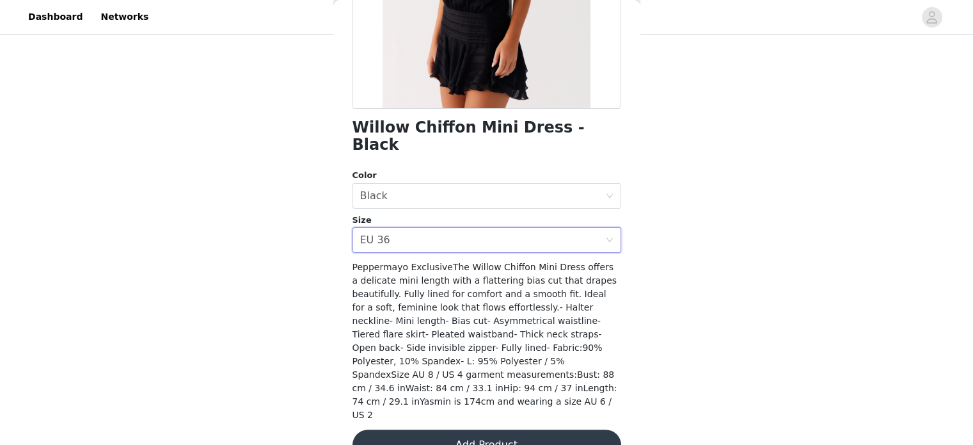
click at [514, 429] on button "Add Product" at bounding box center [486, 444] width 269 height 31
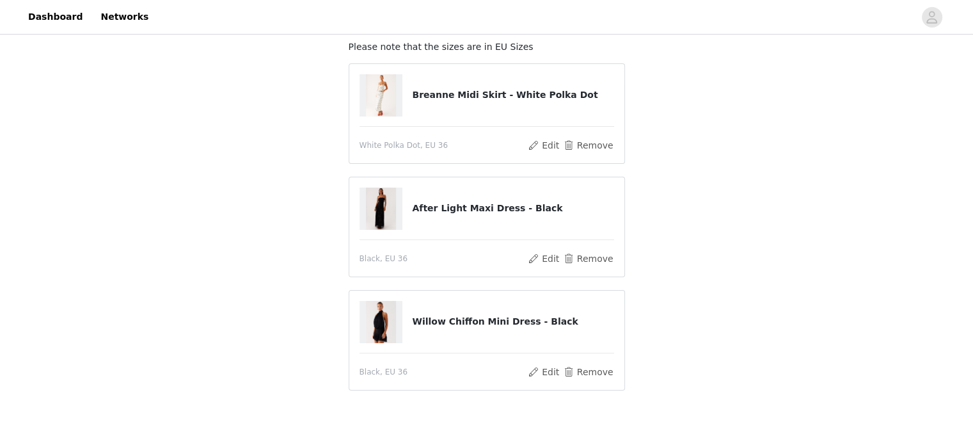
scroll to position [78, 0]
click at [579, 257] on button "Remove" at bounding box center [587, 258] width 51 height 15
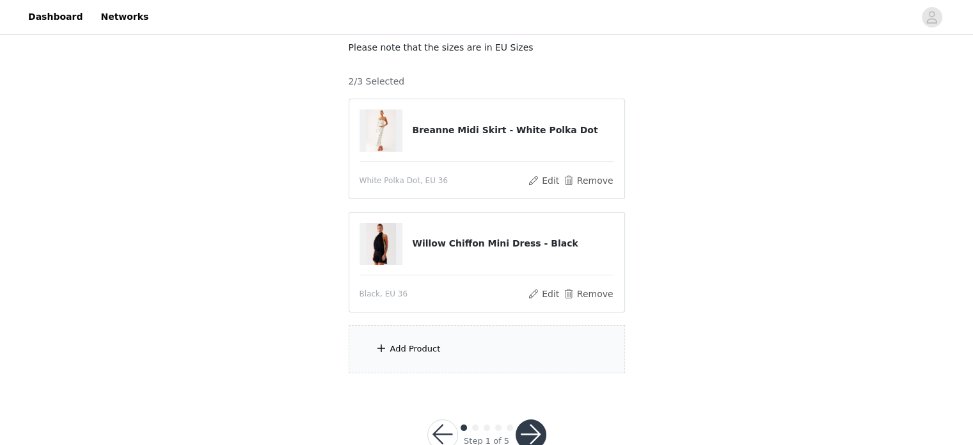
click at [422, 358] on div "Add Product" at bounding box center [487, 349] width 276 height 48
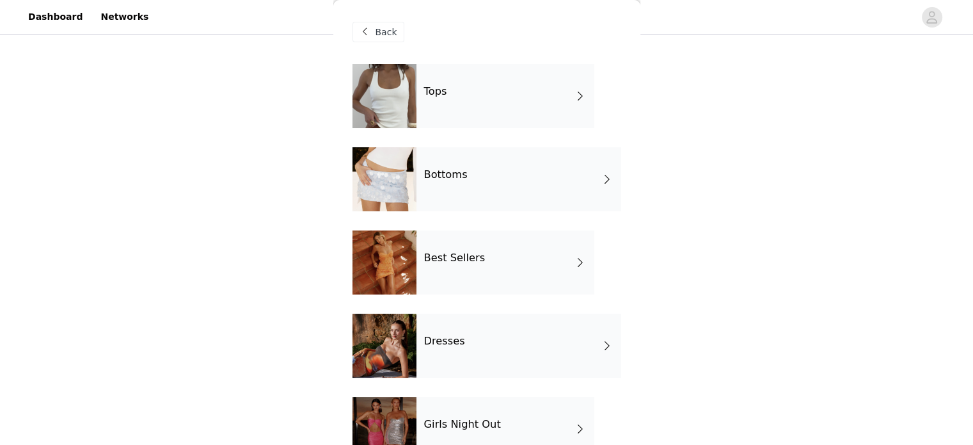
scroll to position [120, 0]
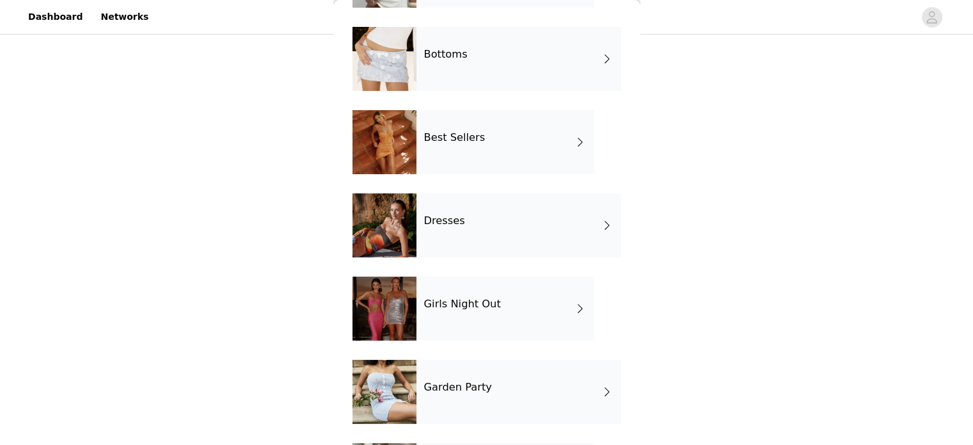
click at [499, 226] on div "Dresses" at bounding box center [518, 225] width 205 height 64
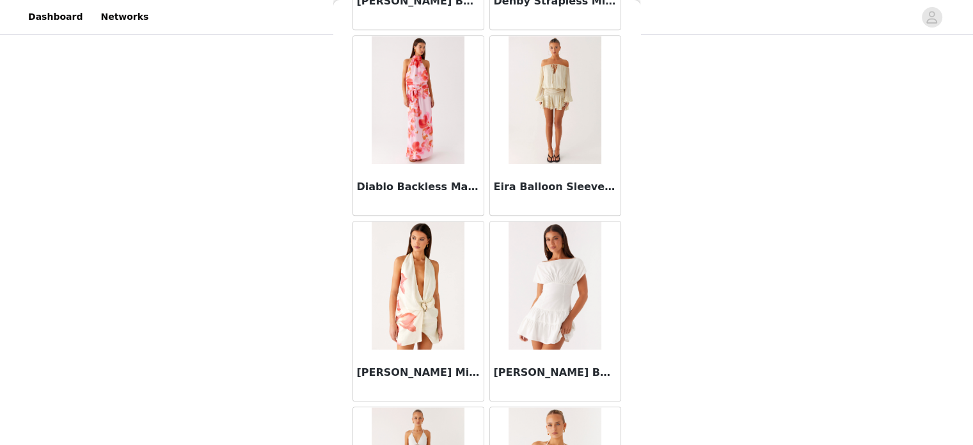
scroll to position [854, 0]
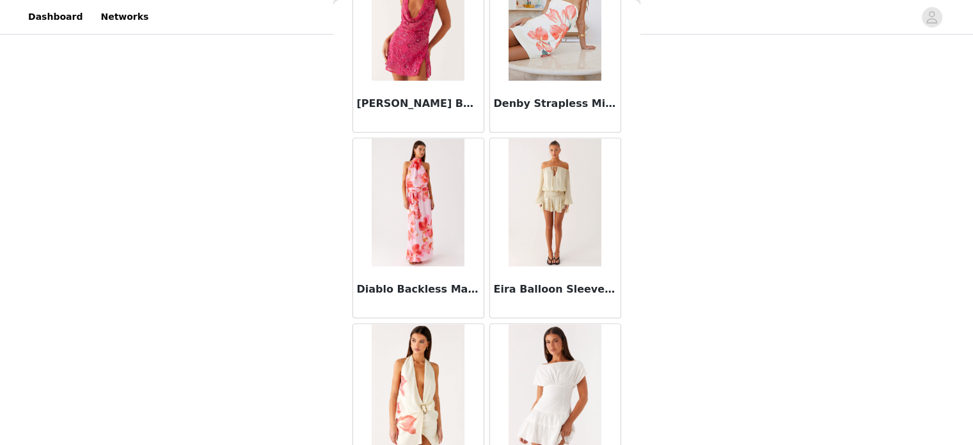
click at [545, 180] on img at bounding box center [555, 202] width 93 height 128
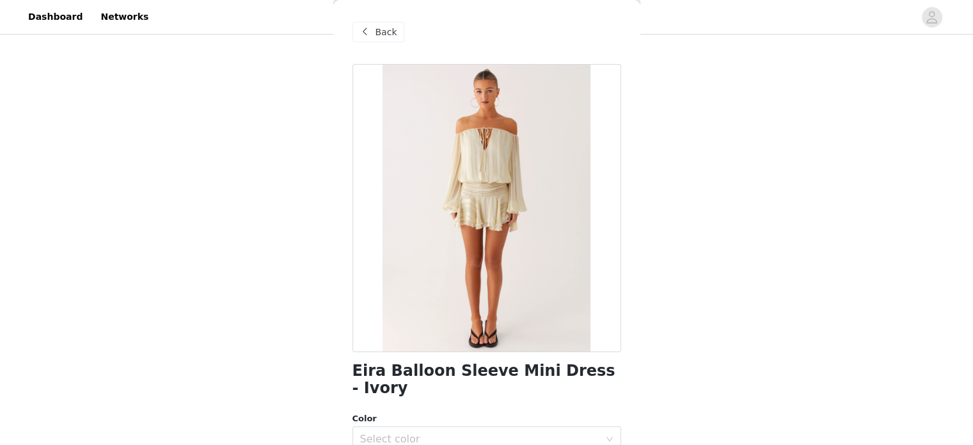
scroll to position [243, 0]
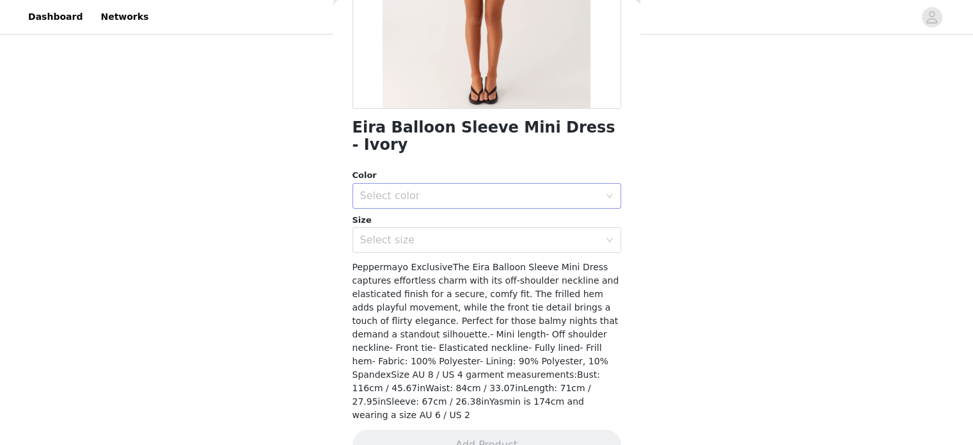
click at [441, 189] on div "Select color" at bounding box center [479, 195] width 239 height 13
click at [429, 204] on li "Ivory" at bounding box center [481, 206] width 259 height 20
click at [411, 233] on div "Select size" at bounding box center [479, 239] width 239 height 13
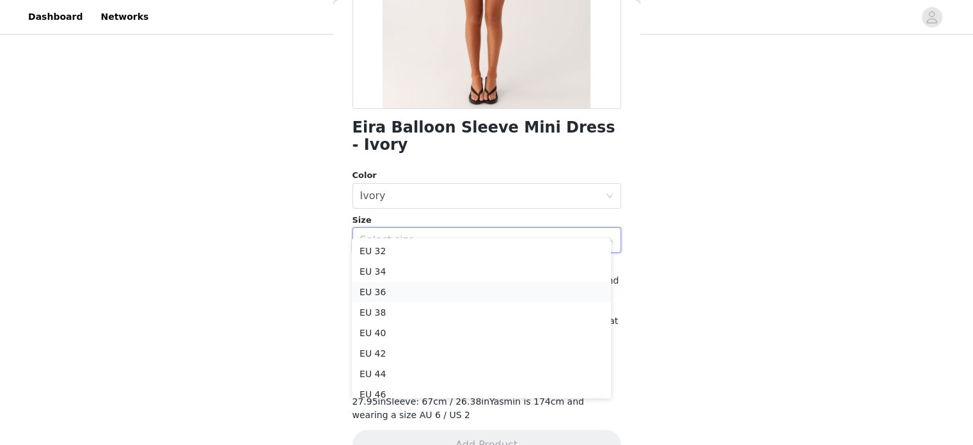
click at [379, 294] on li "EU 36" at bounding box center [481, 291] width 259 height 20
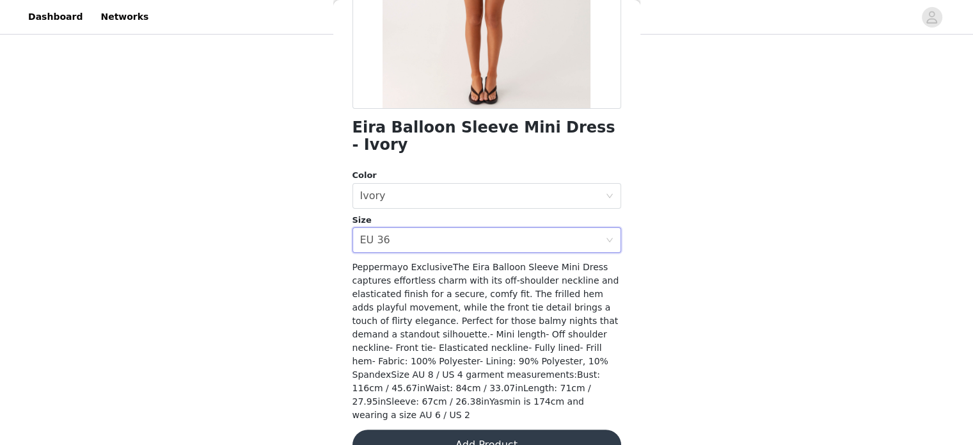
click at [455, 429] on button "Add Product" at bounding box center [486, 444] width 269 height 31
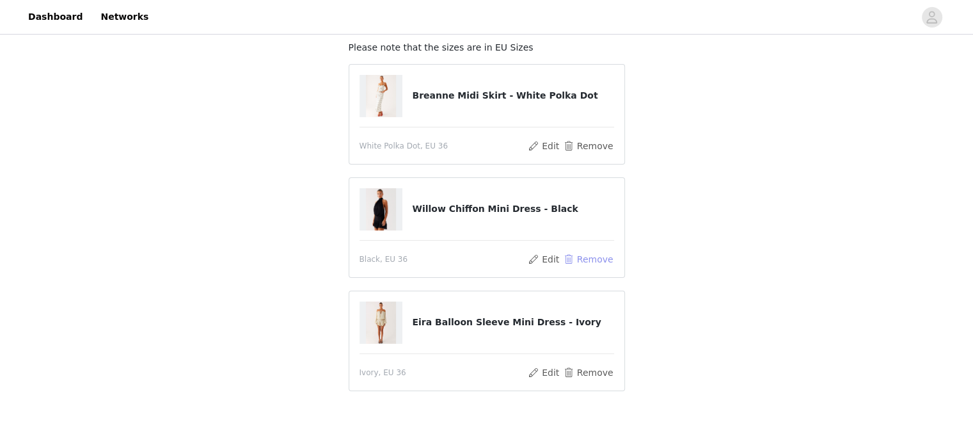
click at [589, 253] on button "Remove" at bounding box center [587, 258] width 51 height 15
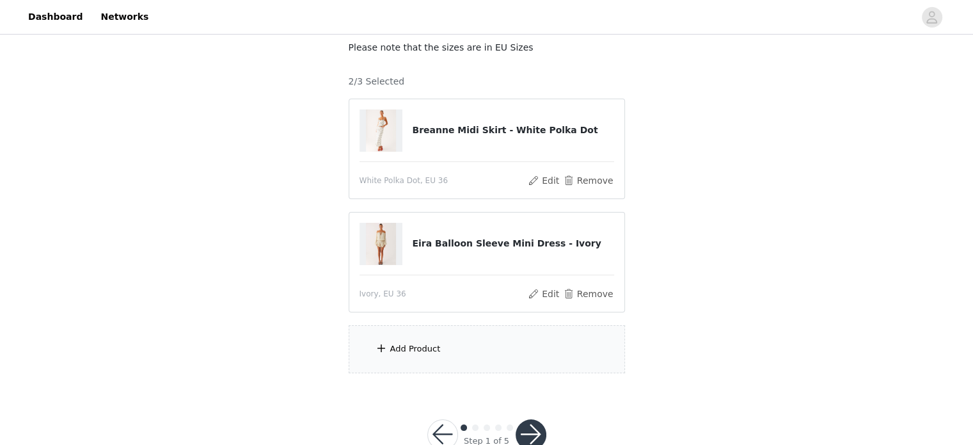
click at [414, 351] on div "Add Product" at bounding box center [415, 348] width 51 height 13
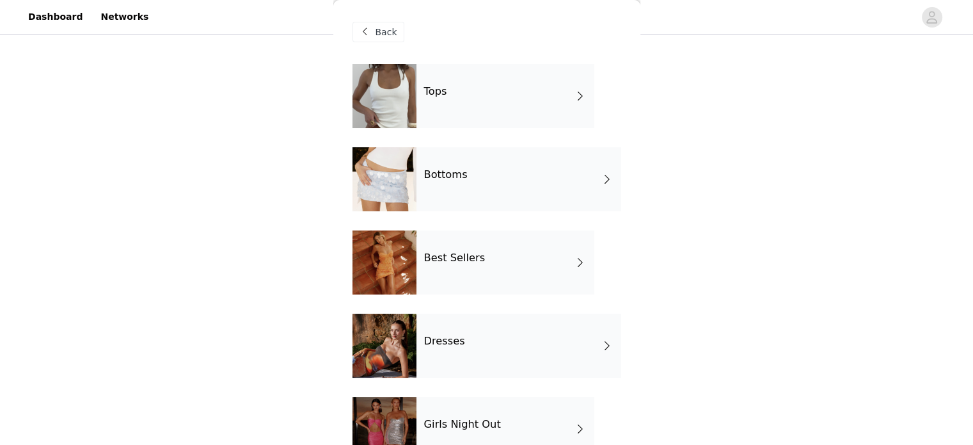
click at [425, 351] on div "Dresses" at bounding box center [518, 345] width 205 height 64
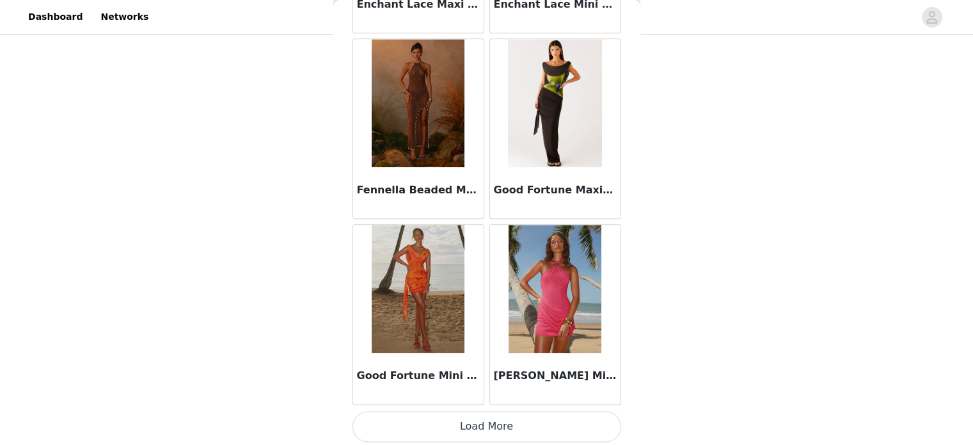
scroll to position [113, 0]
click at [436, 425] on button "Load More" at bounding box center [486, 426] width 269 height 31
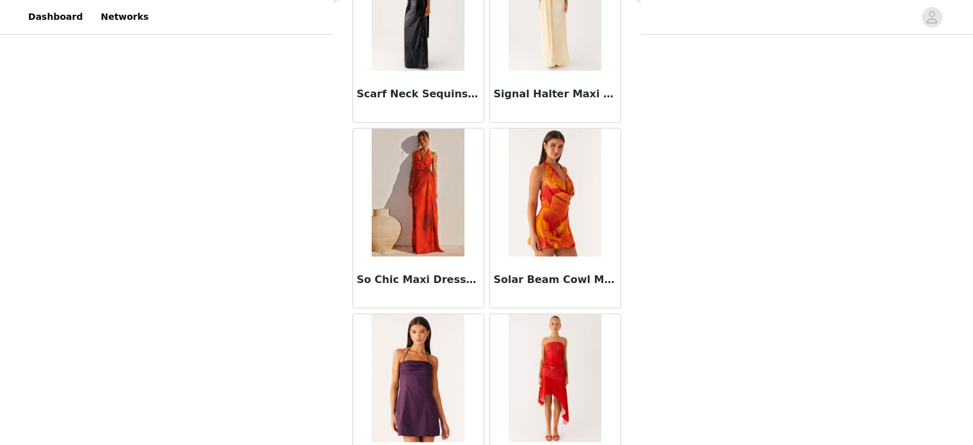
scroll to position [3362, 0]
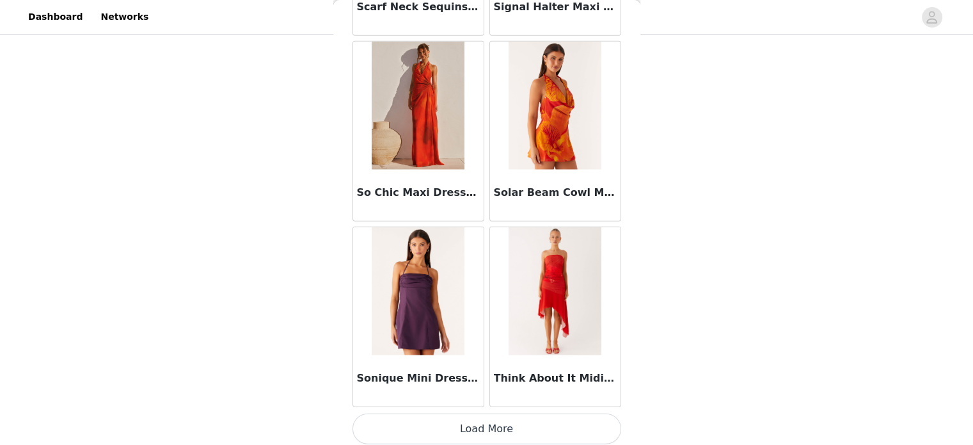
click at [432, 420] on button "Load More" at bounding box center [486, 428] width 269 height 31
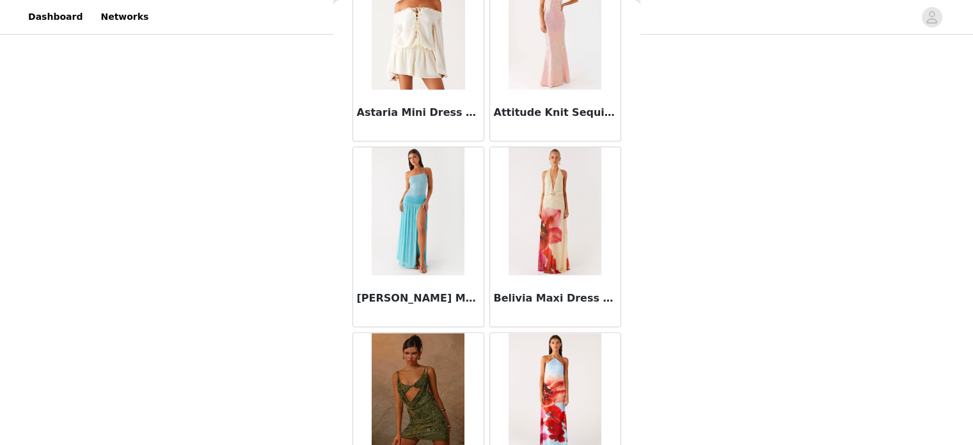
scroll to position [0, 0]
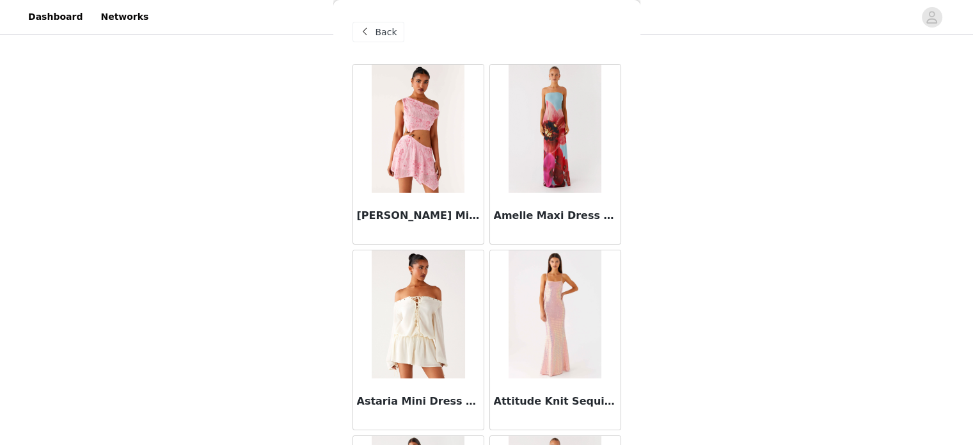
click at [377, 34] on span "Back" at bounding box center [386, 32] width 22 height 13
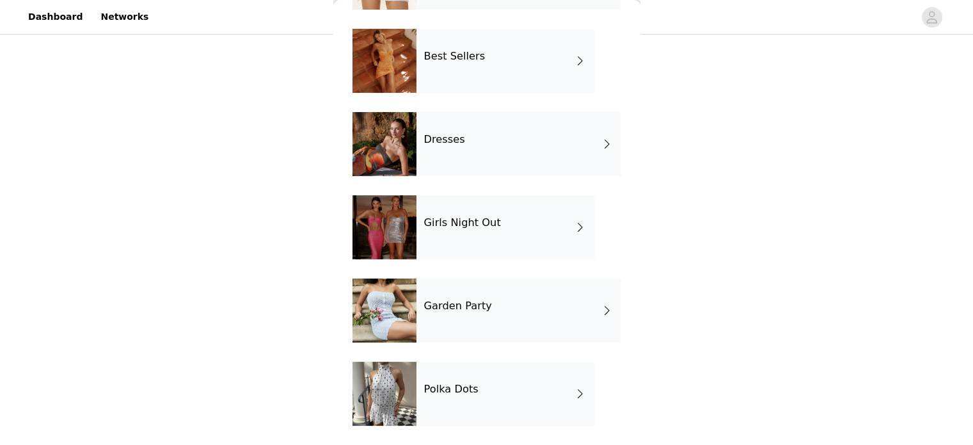
scroll to position [113, 0]
click at [505, 226] on div "Girls Night Out" at bounding box center [505, 227] width 178 height 64
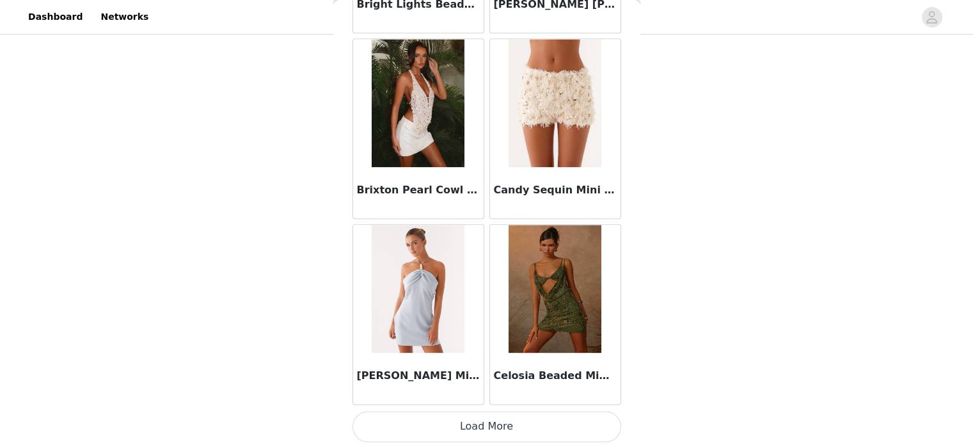
scroll to position [112, 0]
click at [437, 424] on button "Load More" at bounding box center [486, 426] width 269 height 31
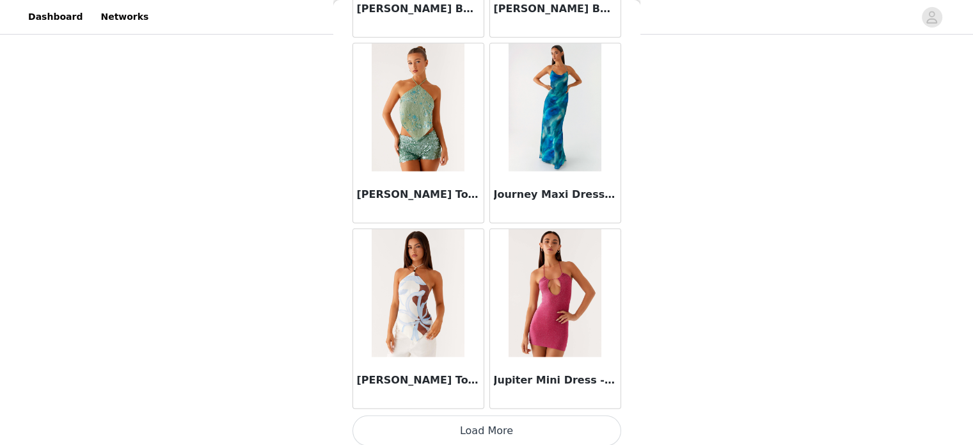
scroll to position [3362, 0]
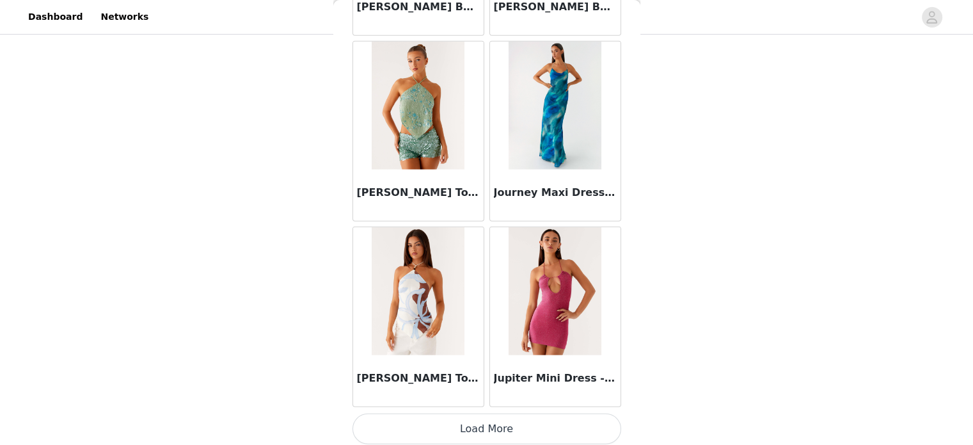
click at [442, 421] on button "Load More" at bounding box center [486, 428] width 269 height 31
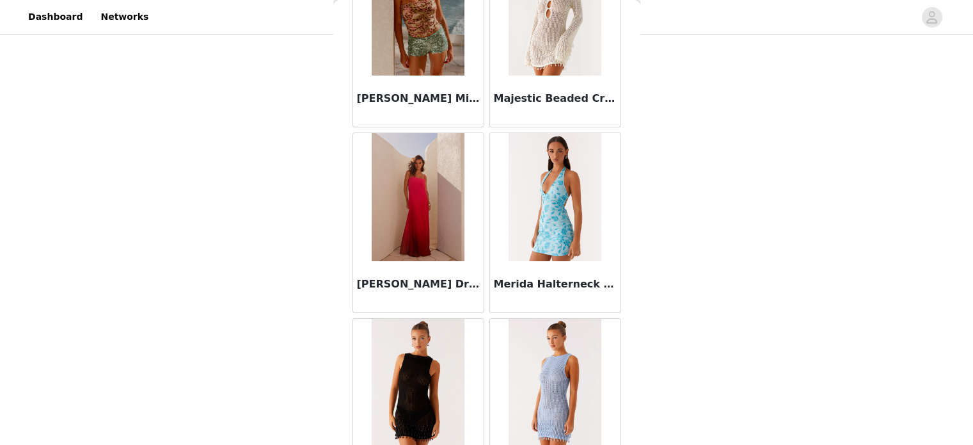
scroll to position [5214, 0]
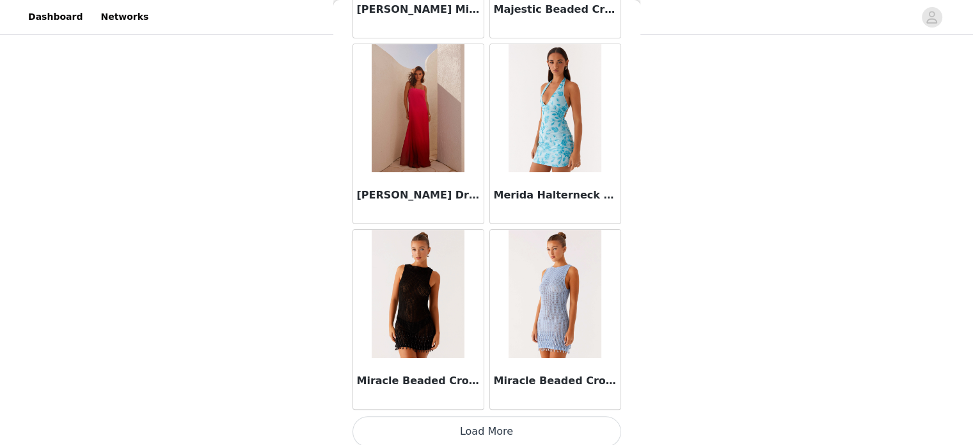
click at [465, 427] on button "Load More" at bounding box center [486, 431] width 269 height 31
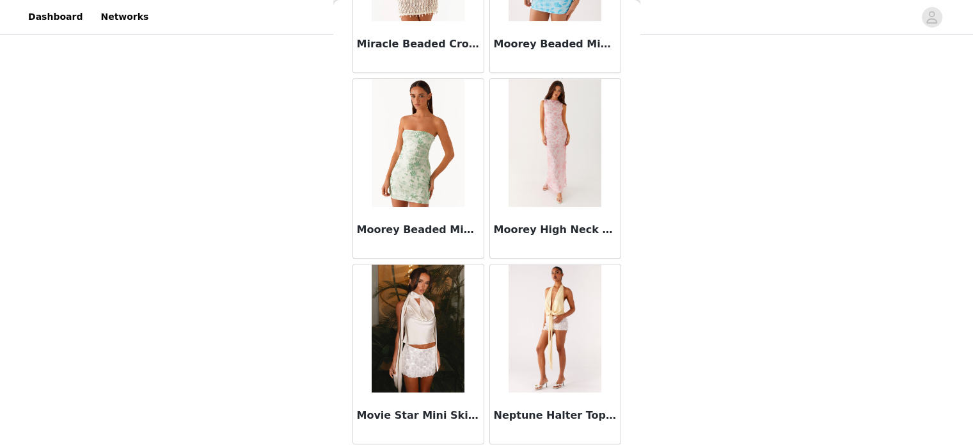
scroll to position [5736, 0]
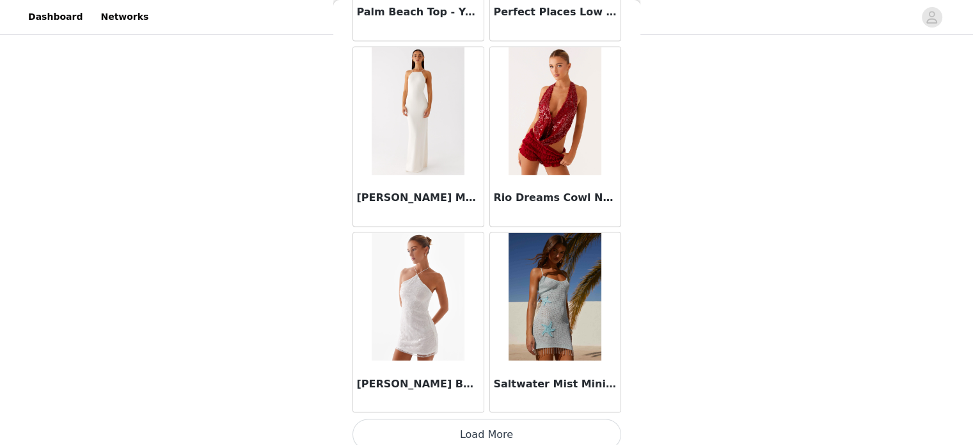
click at [467, 420] on button "Load More" at bounding box center [486, 433] width 269 height 31
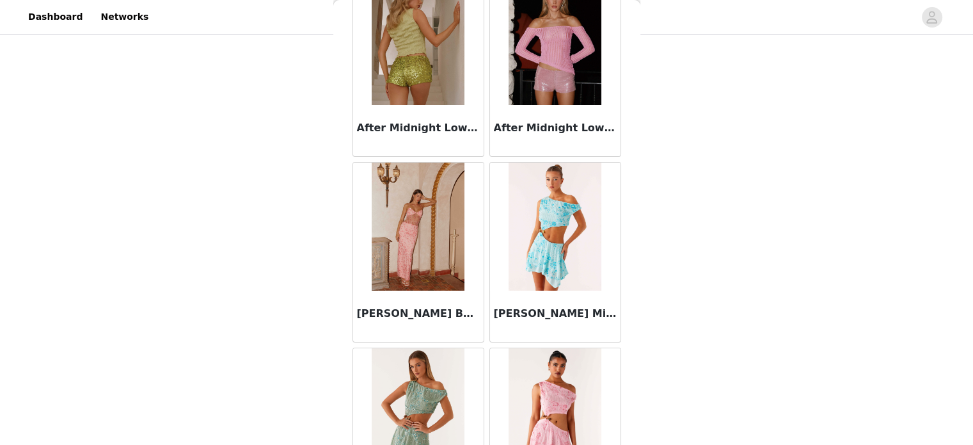
scroll to position [0, 0]
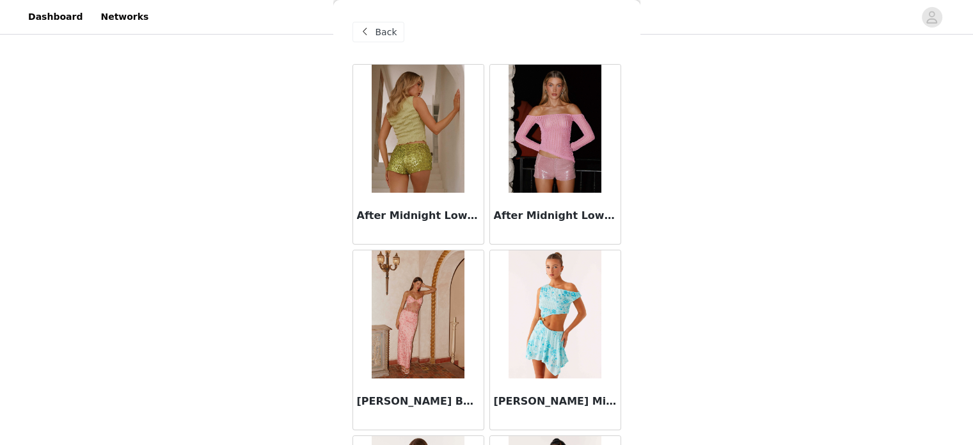
click at [378, 40] on div "Back" at bounding box center [378, 32] width 52 height 20
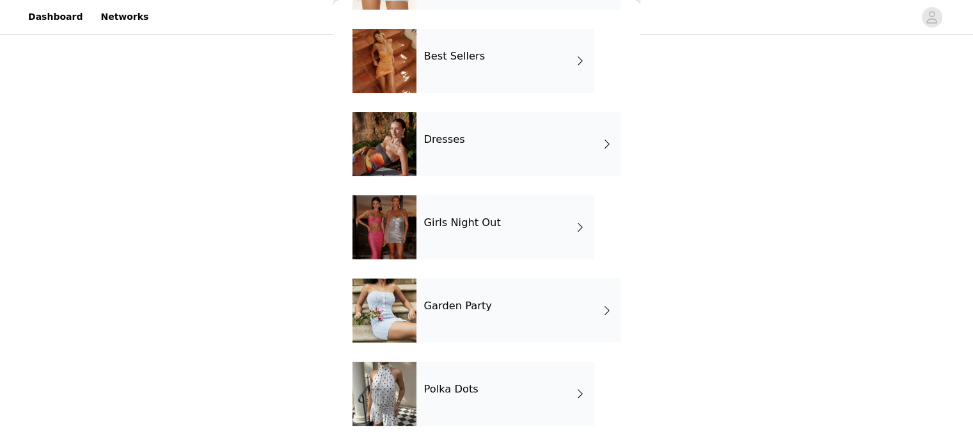
scroll to position [201, 0]
click at [459, 312] on h4 "Garden Party" at bounding box center [458, 307] width 68 height 12
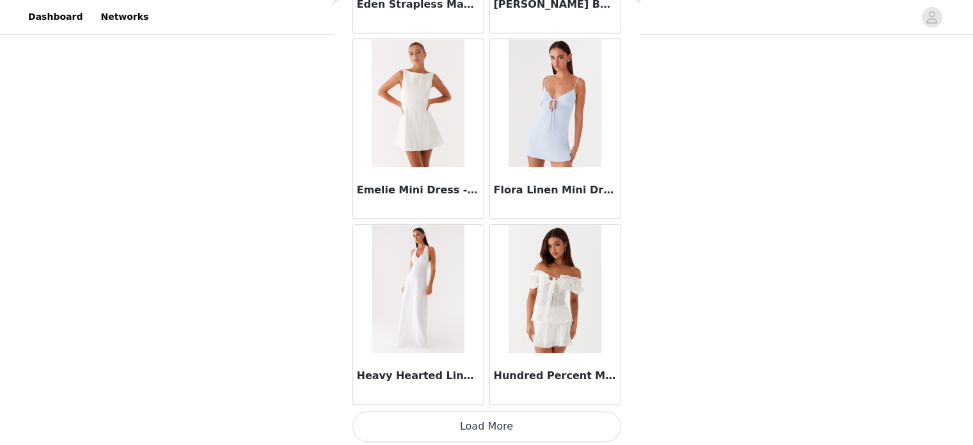
scroll to position [113, 0]
click at [436, 425] on button "Load More" at bounding box center [486, 426] width 269 height 31
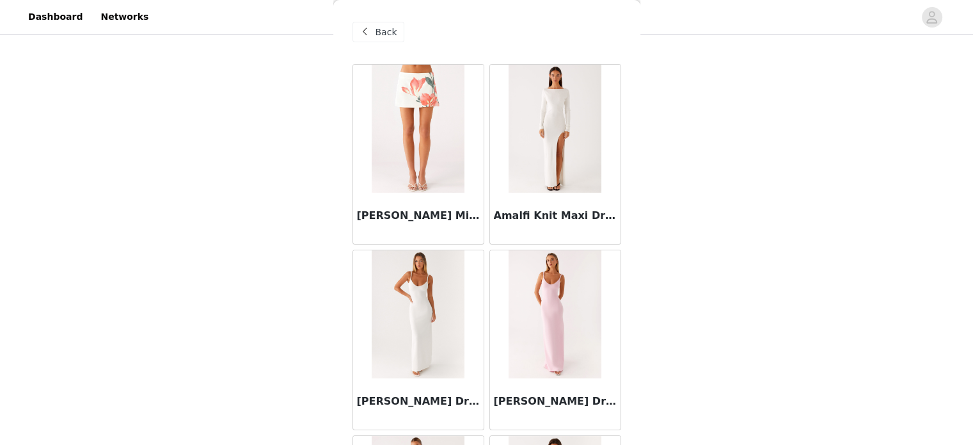
scroll to position [0, 0]
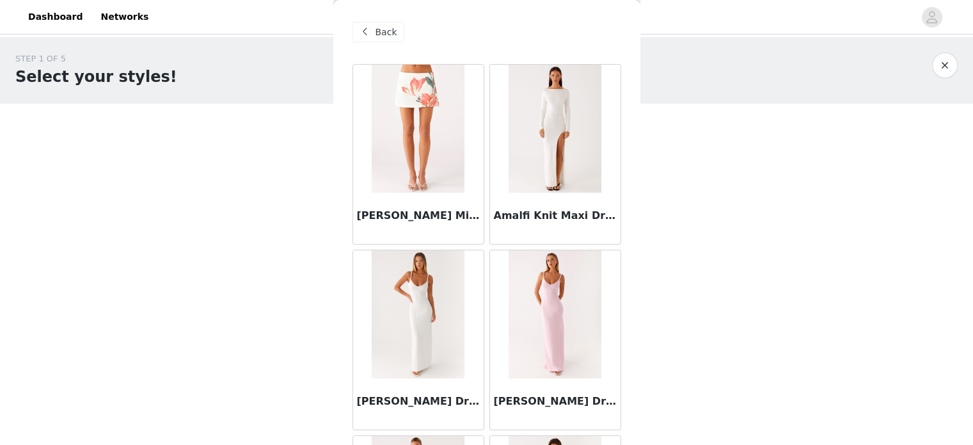
click at [384, 31] on span "Back" at bounding box center [386, 32] width 22 height 13
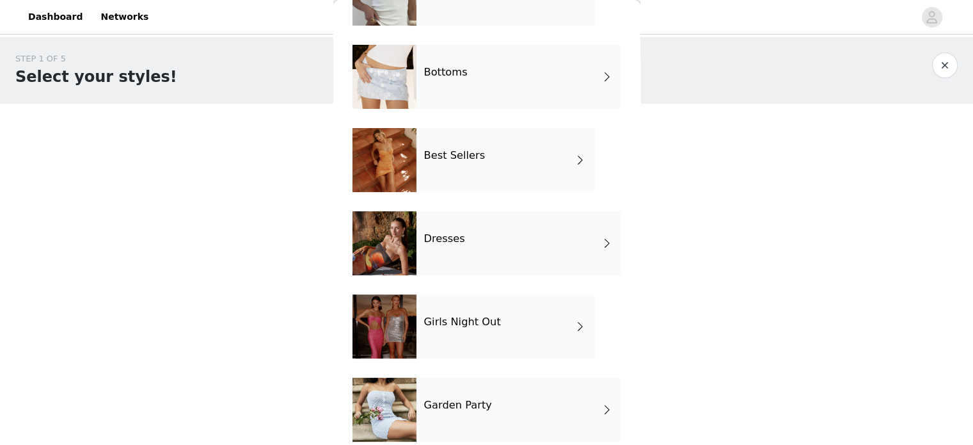
scroll to position [102, 0]
click at [478, 237] on div "Dresses" at bounding box center [518, 244] width 205 height 64
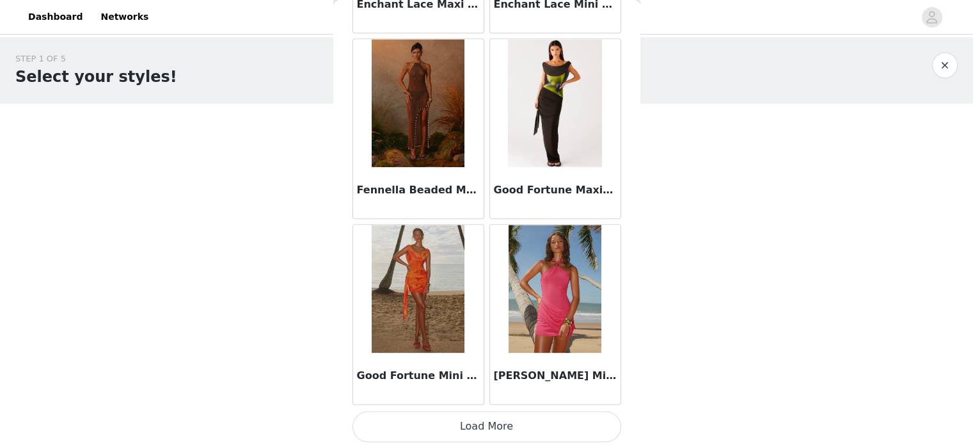
scroll to position [113, 0]
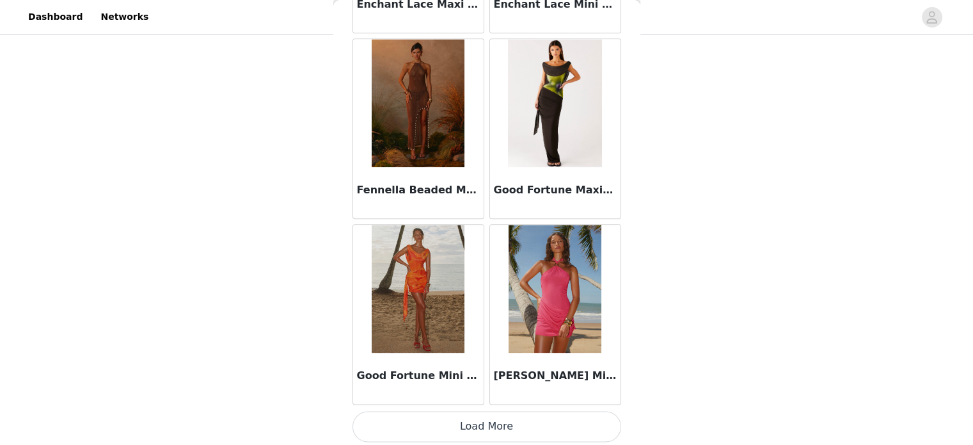
click at [450, 429] on button "Load More" at bounding box center [486, 426] width 269 height 31
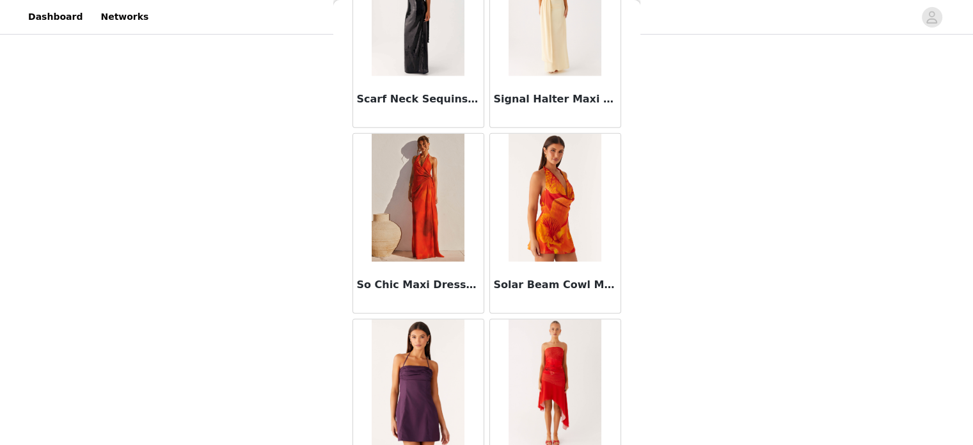
scroll to position [3362, 0]
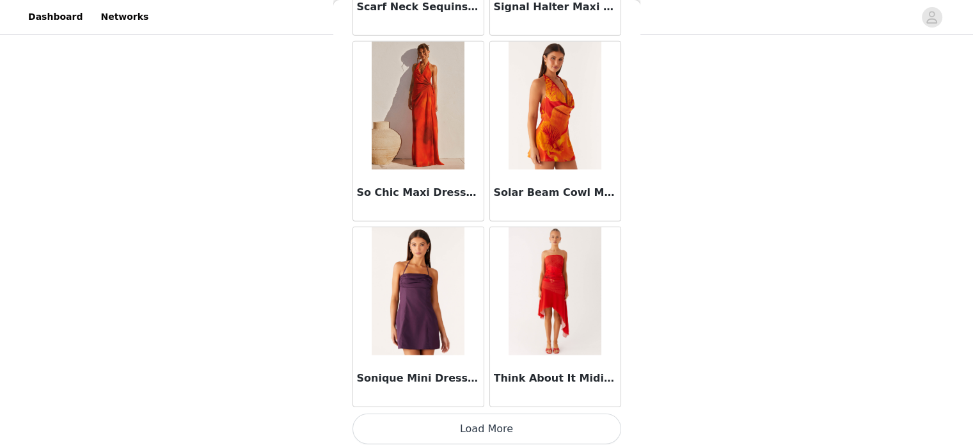
click at [485, 423] on button "Load More" at bounding box center [486, 428] width 269 height 31
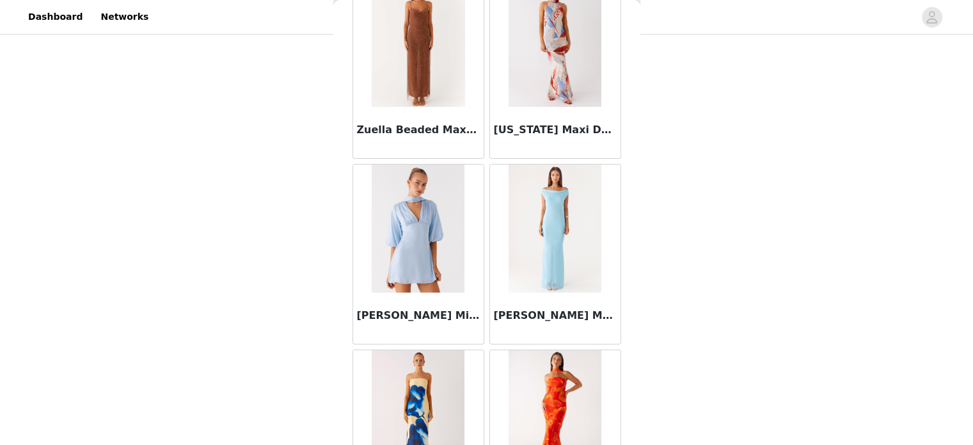
scroll to position [4352, 0]
click at [437, 86] on img at bounding box center [418, 43] width 93 height 128
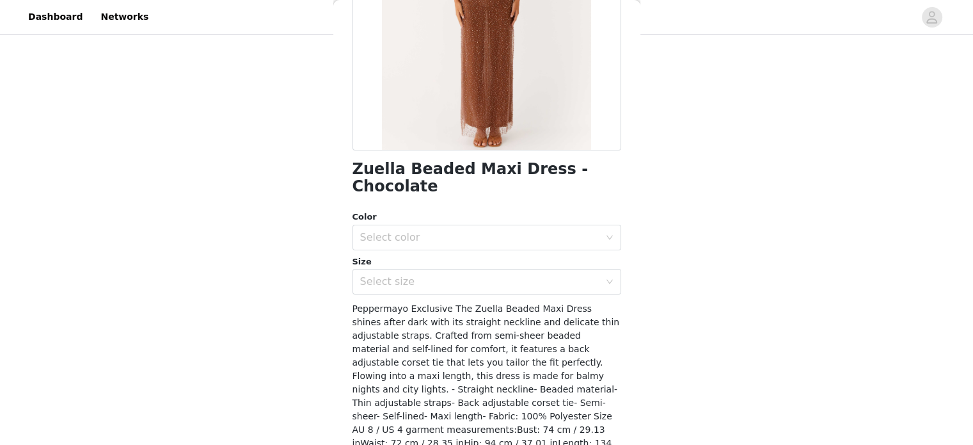
scroll to position [201, 0]
click at [428, 236] on div "Select color" at bounding box center [479, 237] width 239 height 13
click at [416, 264] on li "Chocolate" at bounding box center [481, 265] width 259 height 20
click at [408, 277] on div "Select size" at bounding box center [479, 281] width 239 height 13
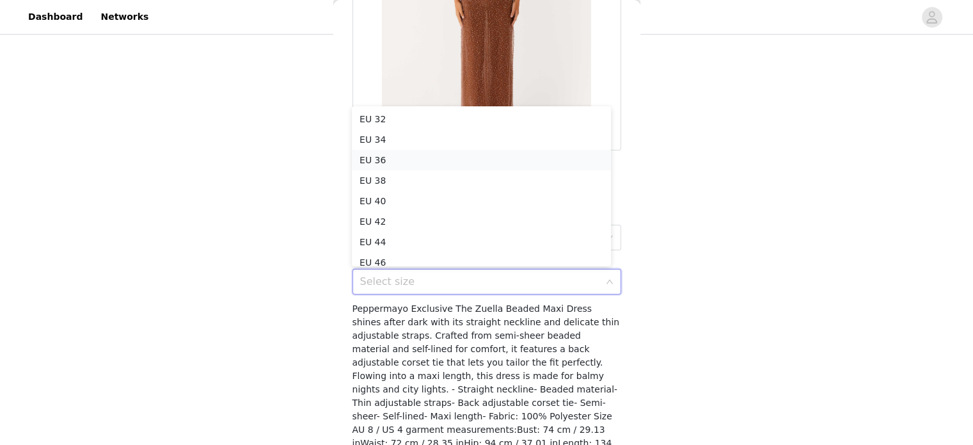
click at [368, 161] on li "EU 36" at bounding box center [481, 160] width 259 height 20
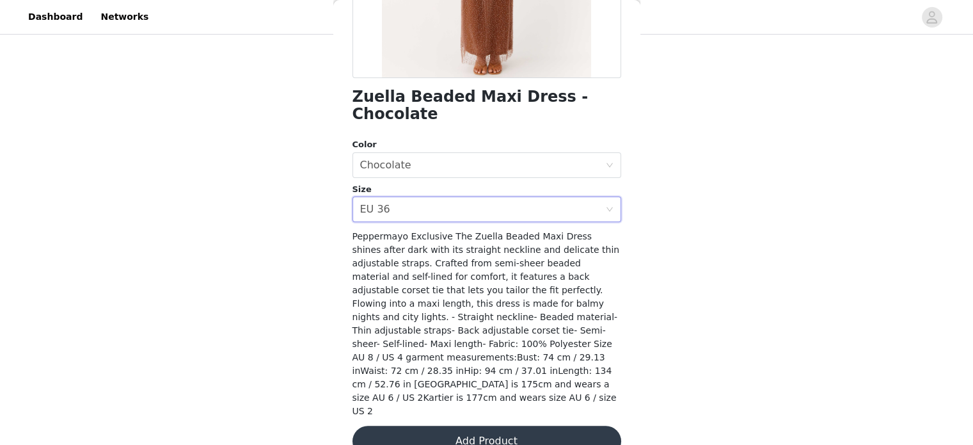
scroll to position [273, 0]
click at [480, 426] on button "Add Product" at bounding box center [486, 441] width 269 height 31
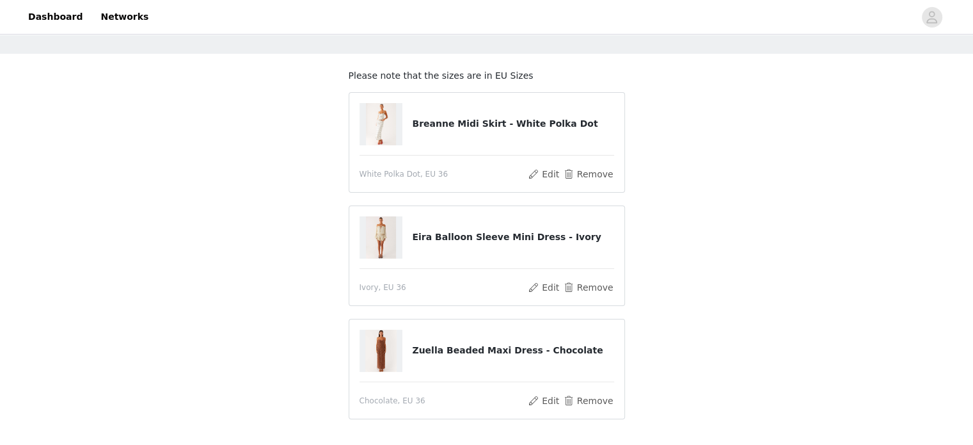
scroll to position [143, 0]
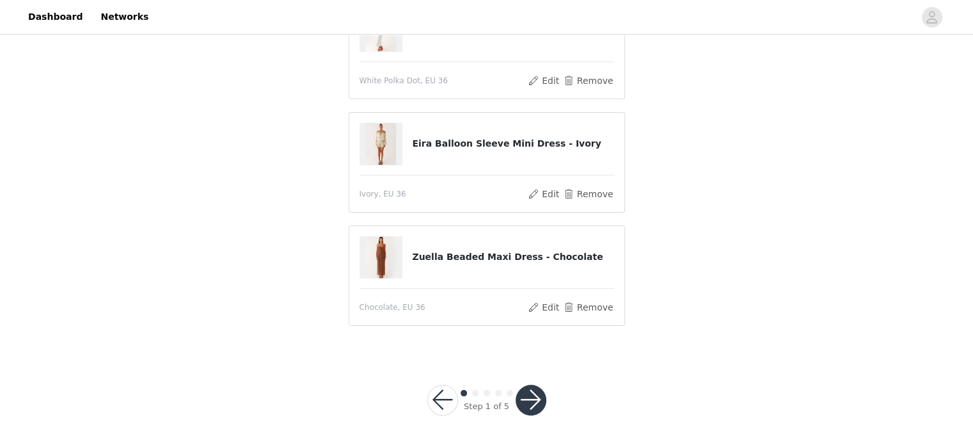
click at [535, 405] on button "button" at bounding box center [531, 399] width 31 height 31
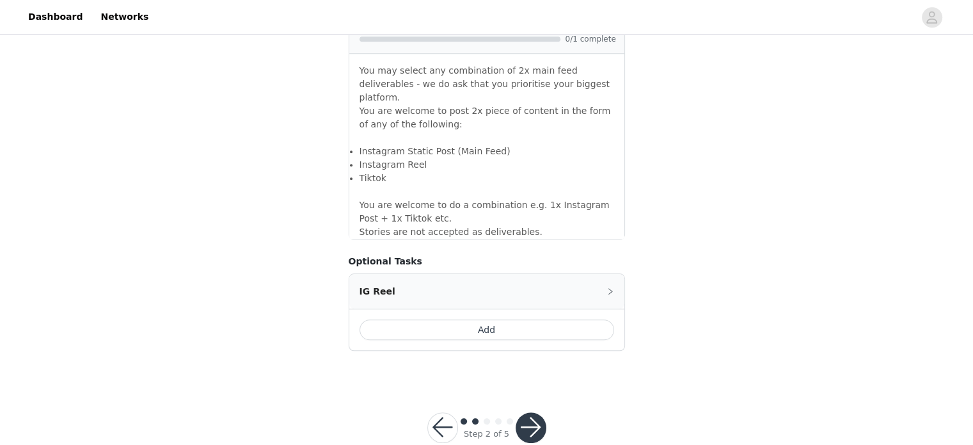
scroll to position [1163, 0]
click at [490, 320] on button "Add" at bounding box center [486, 330] width 255 height 20
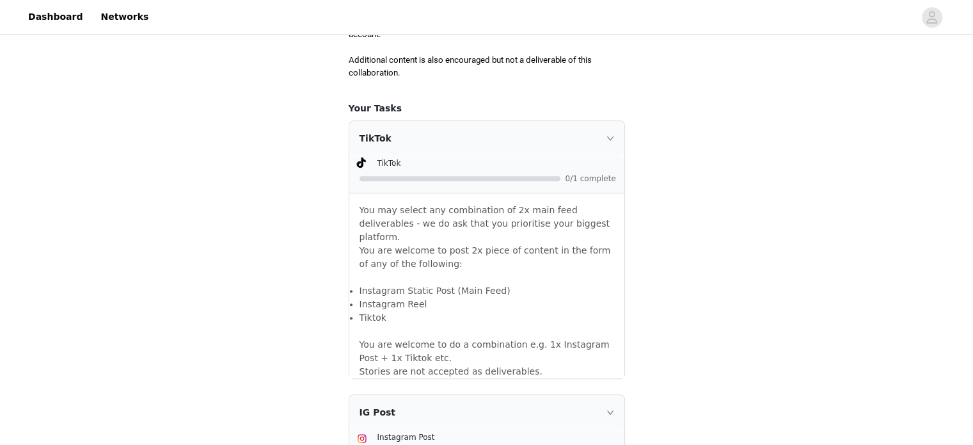
scroll to position [746, 0]
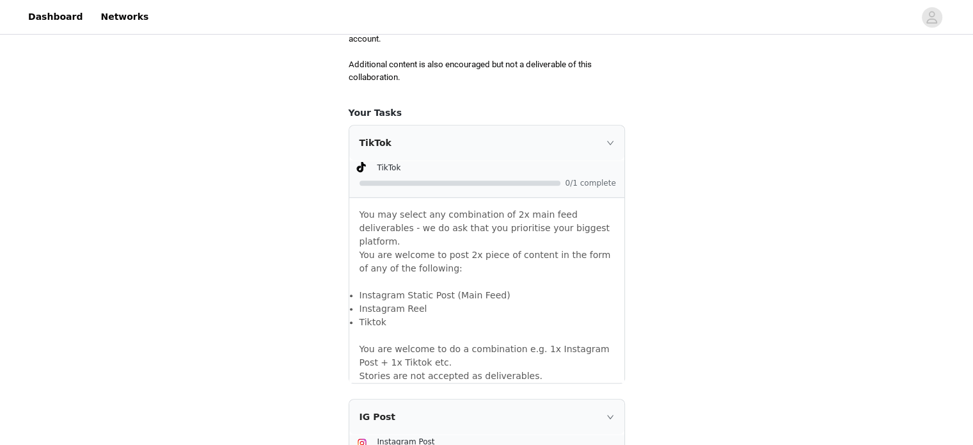
click at [611, 137] on div "TikTok" at bounding box center [486, 142] width 275 height 35
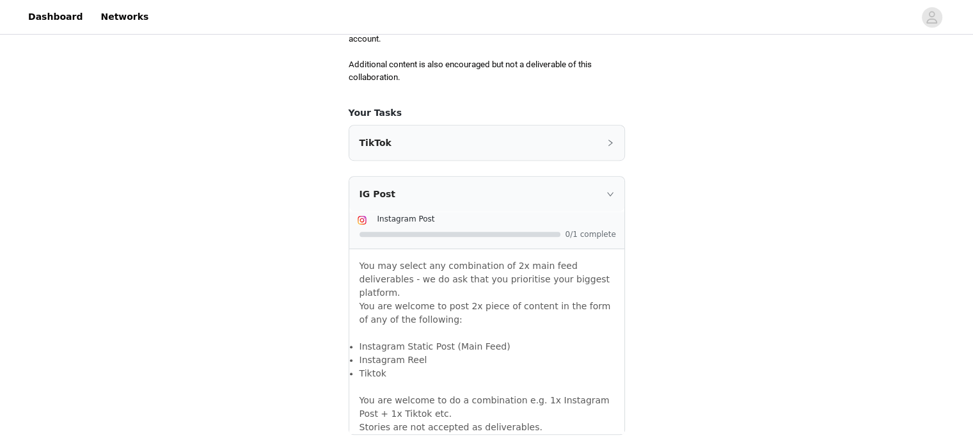
click at [611, 136] on div "TikTok" at bounding box center [486, 142] width 275 height 35
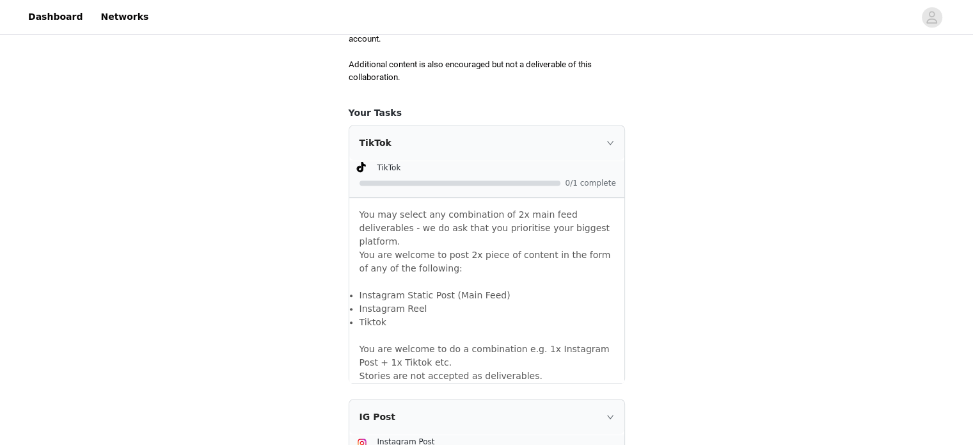
click at [473, 178] on div at bounding box center [487, 182] width 257 height 13
click at [460, 155] on div "TikTok" at bounding box center [486, 142] width 275 height 35
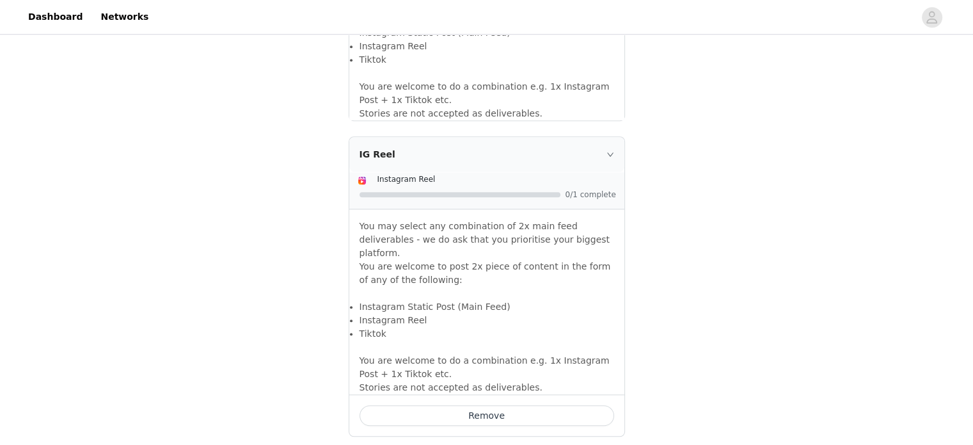
scroll to position [1124, 0]
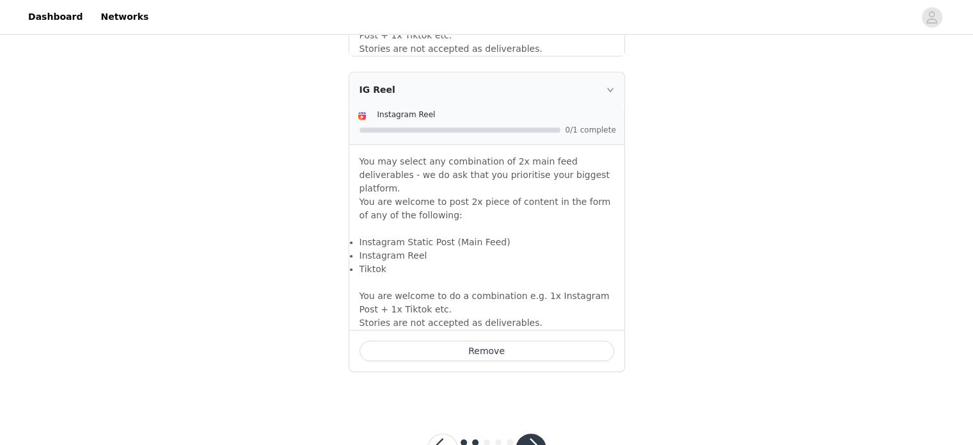
click at [515, 340] on button "Remove" at bounding box center [486, 350] width 255 height 20
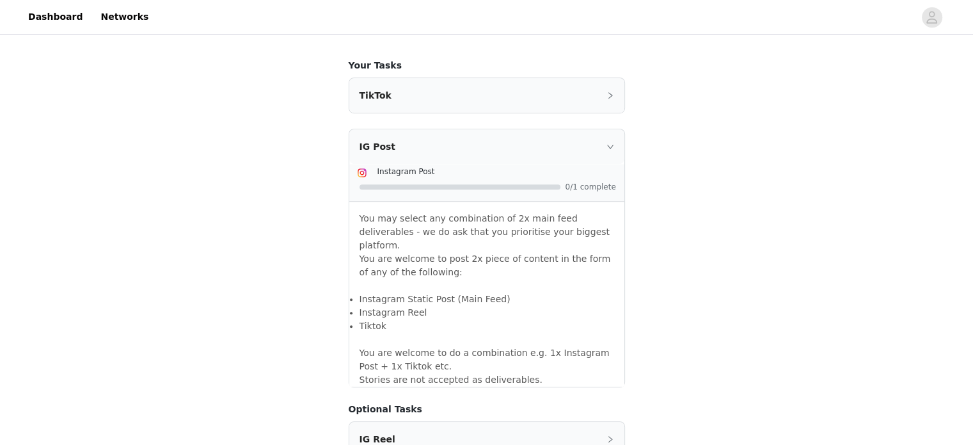
scroll to position [793, 0]
click at [611, 145] on icon "icon: right" at bounding box center [609, 147] width 6 height 4
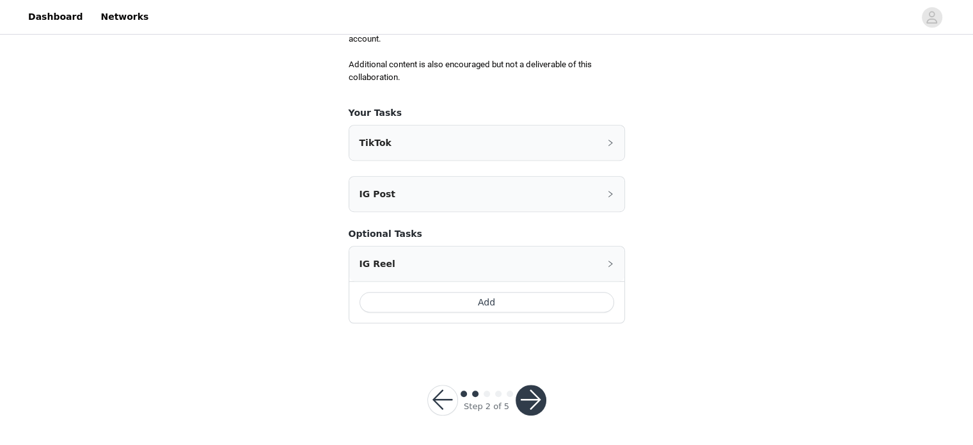
click at [528, 396] on button "button" at bounding box center [531, 399] width 31 height 31
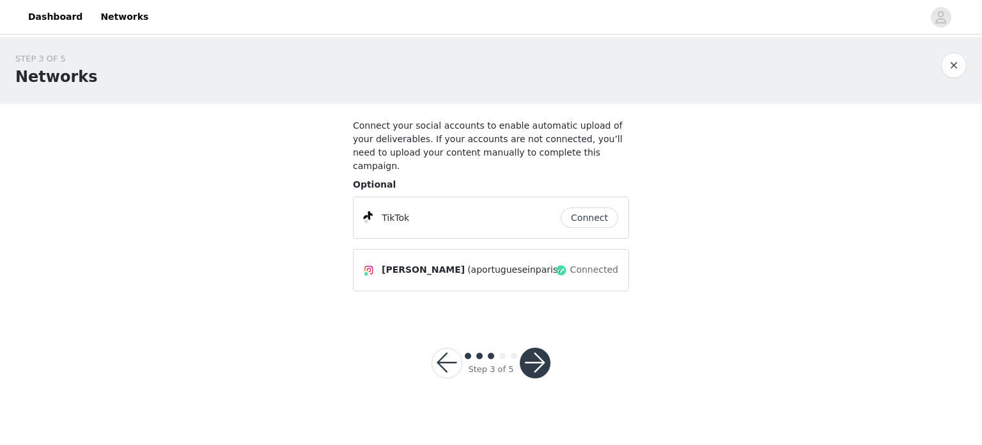
click at [525, 347] on button "button" at bounding box center [535, 362] width 31 height 31
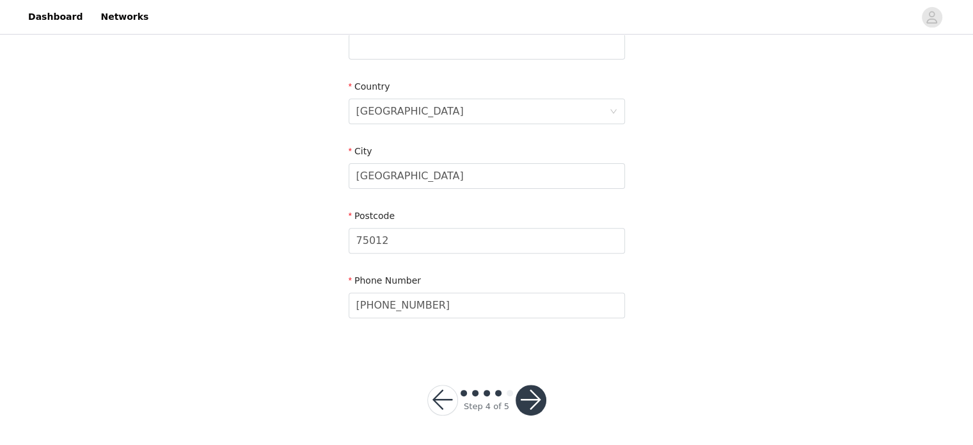
scroll to position [389, 0]
click at [531, 401] on button "button" at bounding box center [531, 399] width 31 height 31
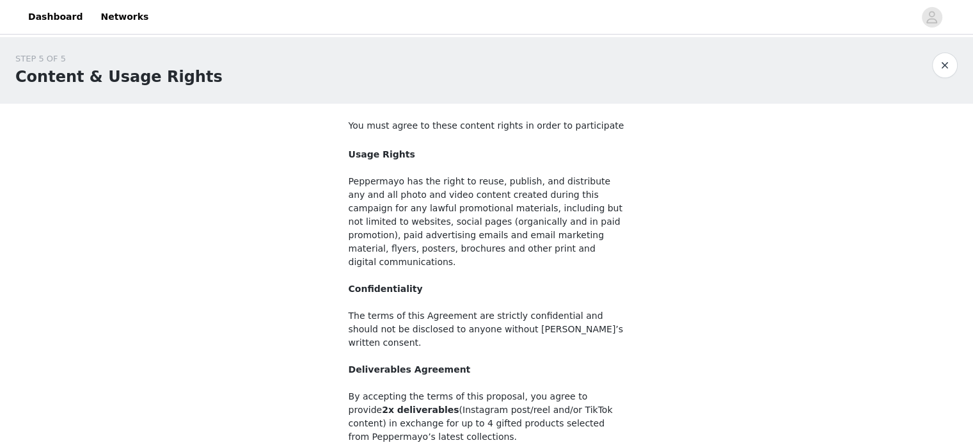
scroll to position [146, 0]
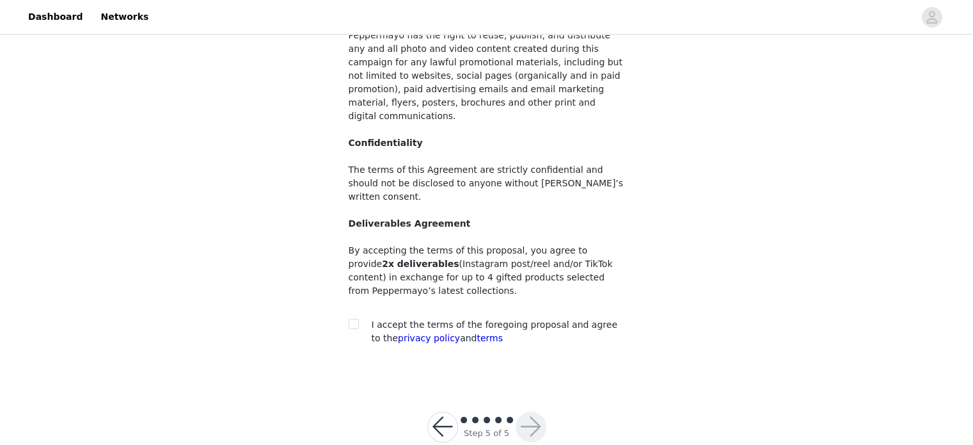
click at [381, 319] on span "I accept the terms of the foregoing proposal and agree to the privacy policy an…" at bounding box center [495, 331] width 246 height 24
click at [352, 319] on input "checkbox" at bounding box center [353, 323] width 9 height 9
checkbox input "true"
click at [539, 411] on button "button" at bounding box center [531, 426] width 31 height 31
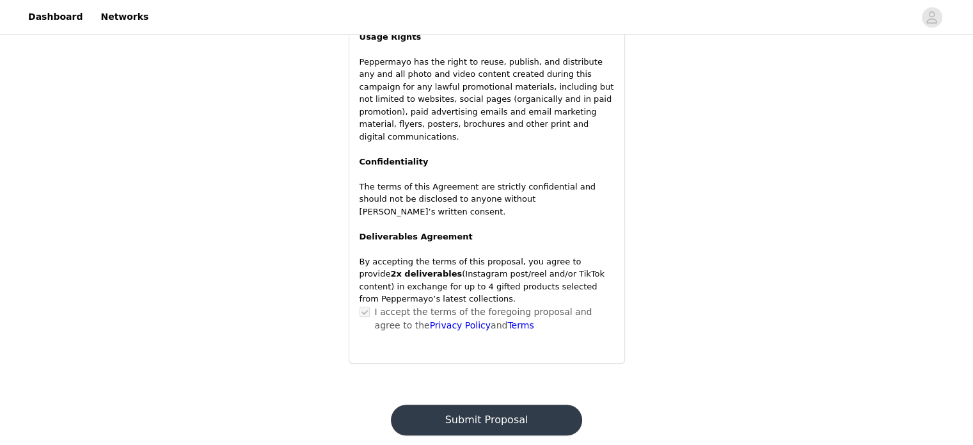
click at [484, 404] on button "Submit Proposal" at bounding box center [486, 419] width 191 height 31
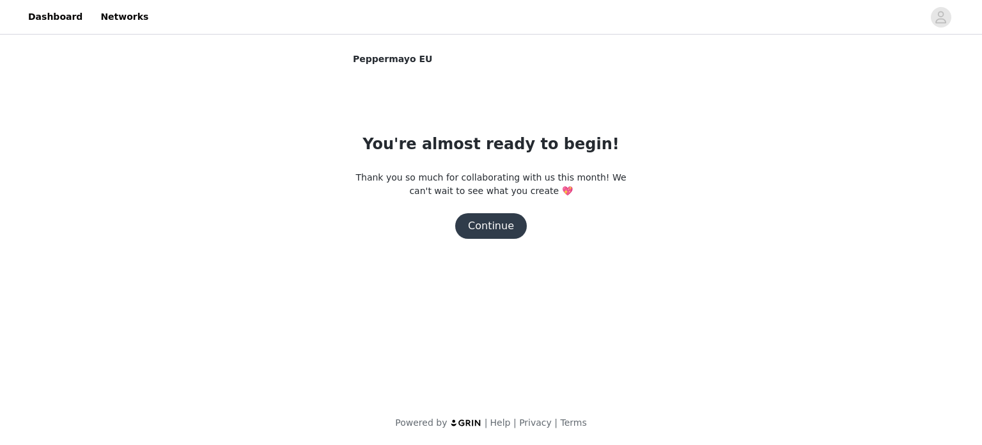
click at [508, 219] on button "Continue" at bounding box center [491, 226] width 72 height 26
